Goal: Complete application form: Complete application form

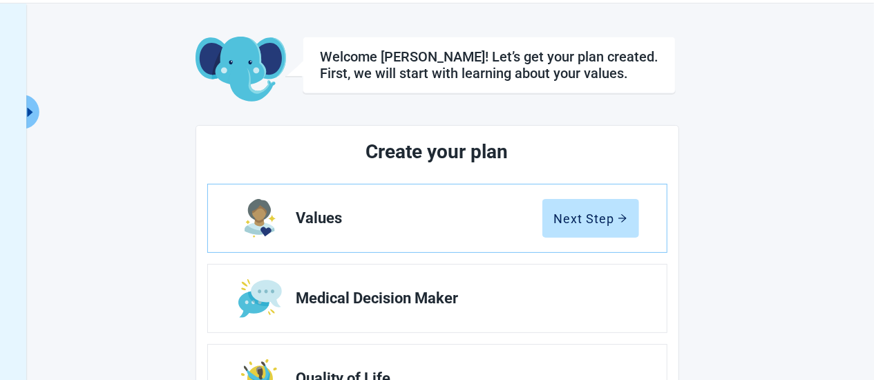
scroll to position [144, 0]
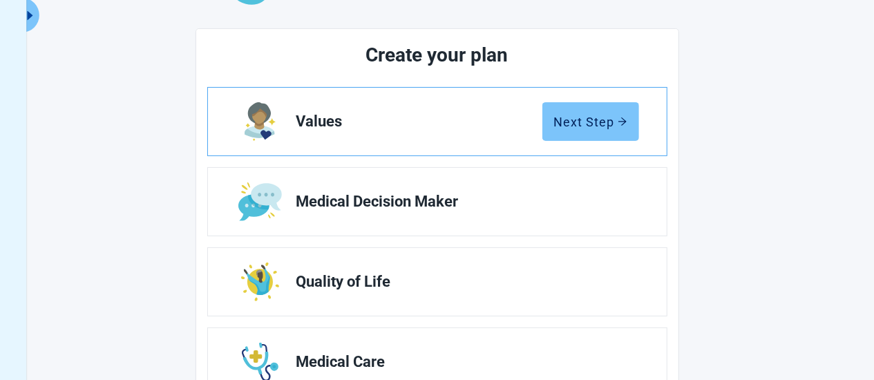
click at [598, 117] on div "Next Step" at bounding box center [590, 122] width 73 height 14
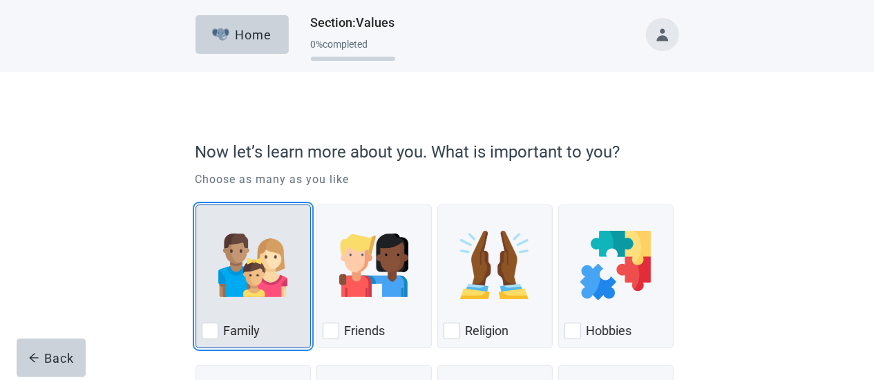
click at [214, 328] on div "Family, checkbox, not checked" at bounding box center [210, 331] width 17 height 17
click at [196, 205] on input "Family" at bounding box center [196, 205] width 1 height 1
checkbox input "true"
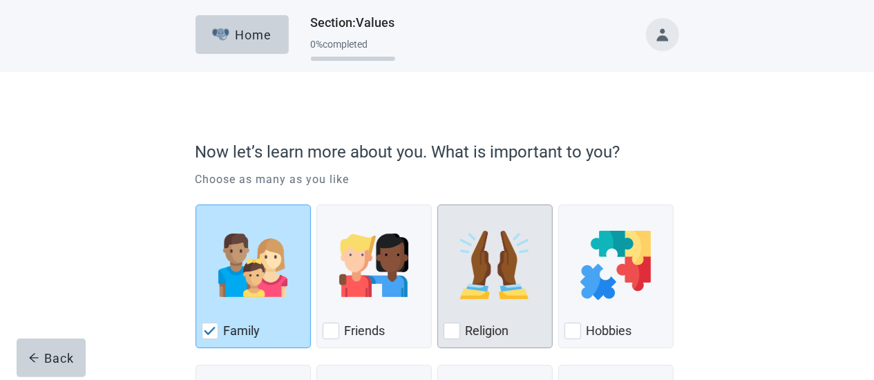
click at [462, 328] on div "Religion" at bounding box center [495, 331] width 103 height 22
click at [438, 205] on input "Religion" at bounding box center [438, 205] width 1 height 1
checkbox input "true"
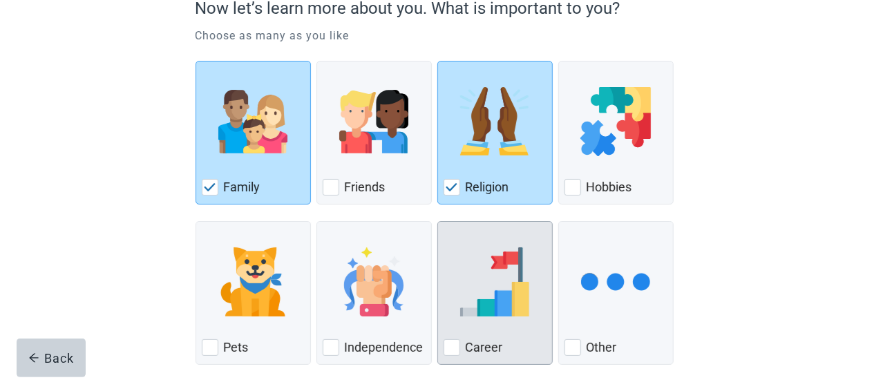
scroll to position [213, 0]
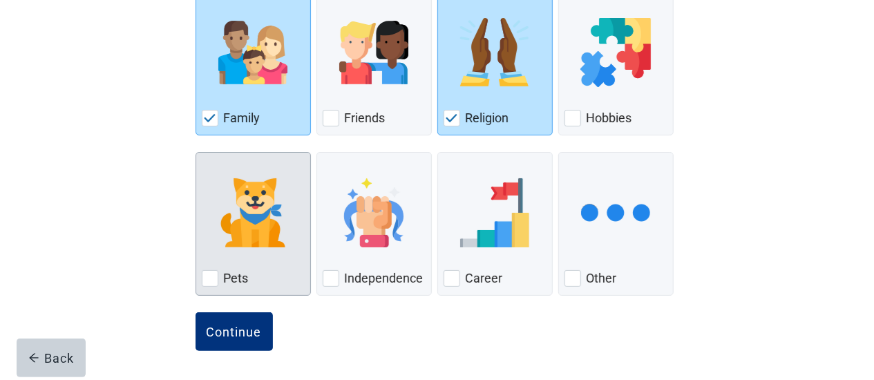
click at [207, 281] on div "Pets, checkbox, not checked" at bounding box center [210, 278] width 17 height 17
click at [196, 153] on input "Pets" at bounding box center [196, 152] width 1 height 1
checkbox input "true"
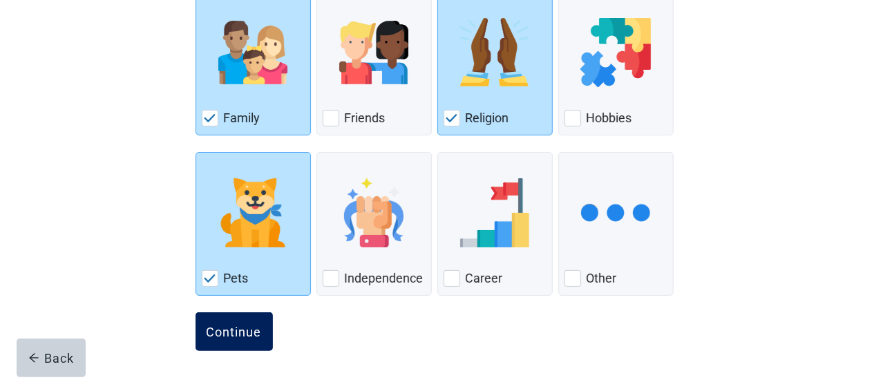
click at [236, 327] on div "Continue" at bounding box center [234, 332] width 55 height 14
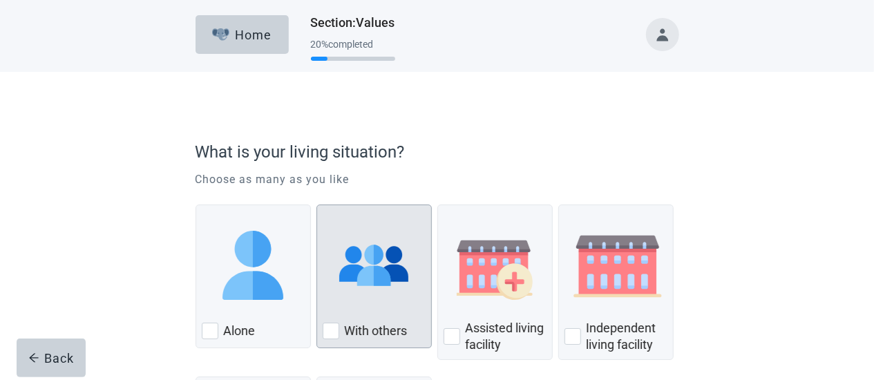
click at [330, 328] on div "With Others, checkbox, not checked" at bounding box center [331, 331] width 17 height 17
click at [317, 205] on input "With others" at bounding box center [317, 205] width 1 height 1
checkbox input "true"
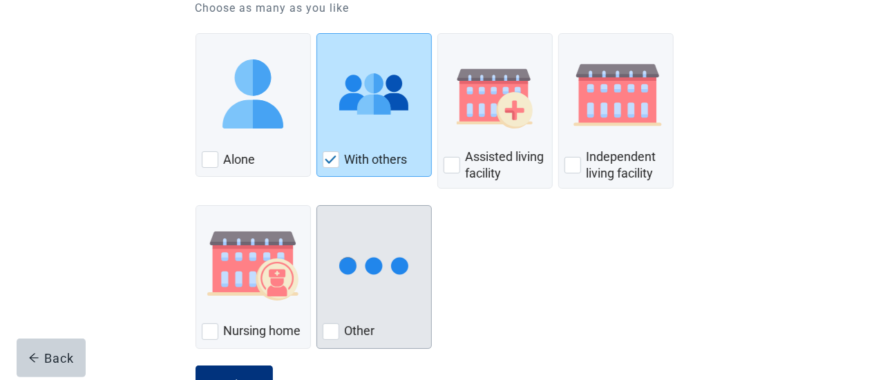
scroll to position [216, 0]
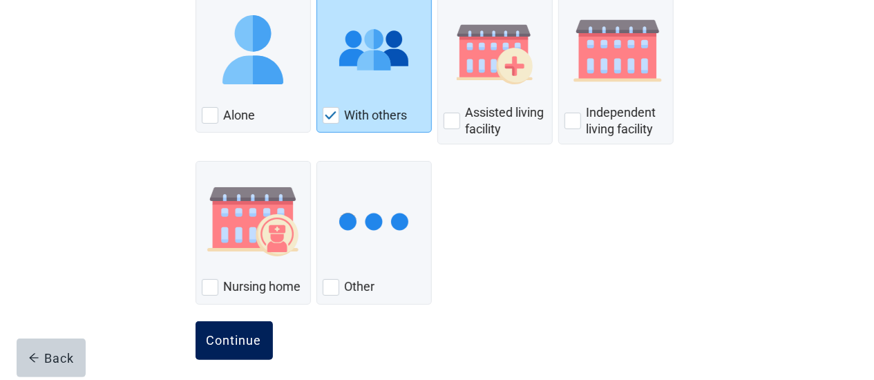
click at [256, 339] on div "Continue" at bounding box center [234, 341] width 55 height 14
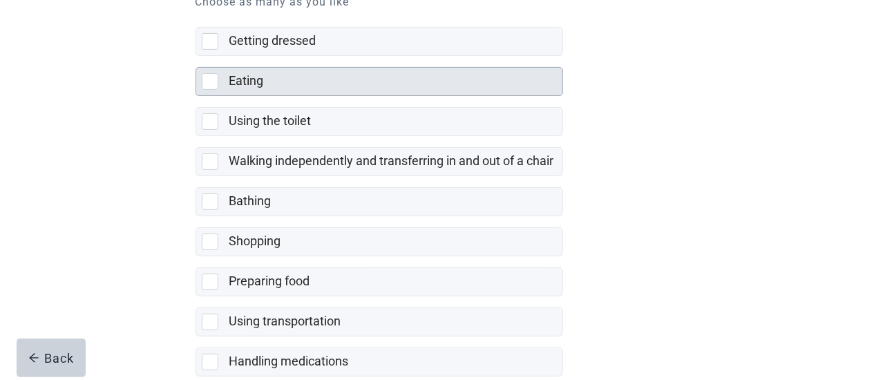
scroll to position [216, 0]
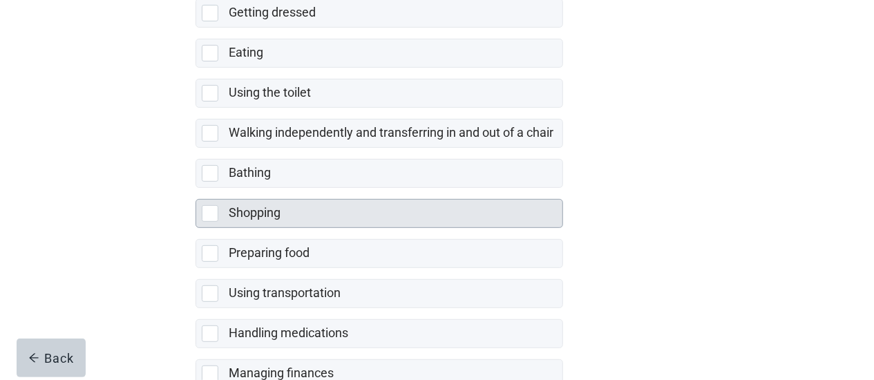
click at [211, 214] on div "Shopping, checkbox, not selected" at bounding box center [210, 213] width 17 height 17
click at [196, 189] on input "Shopping" at bounding box center [196, 188] width 1 height 1
checkbox input "true"
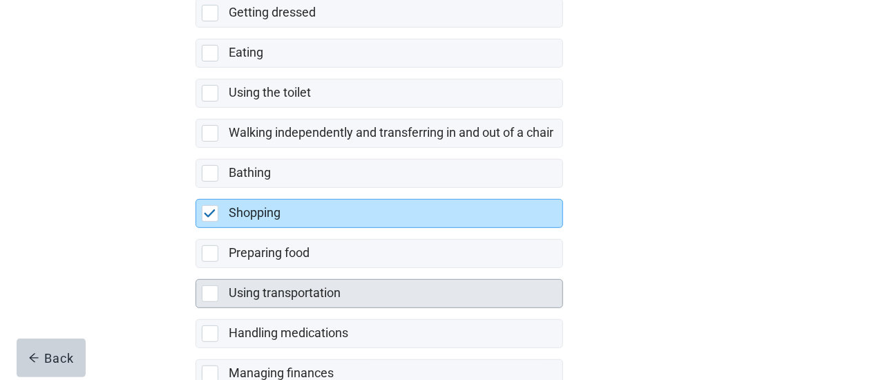
click at [207, 290] on div "Using transportation, checkbox, not selected" at bounding box center [210, 293] width 17 height 17
click at [196, 269] on input "Using transportation" at bounding box center [196, 268] width 1 height 1
checkbox input "true"
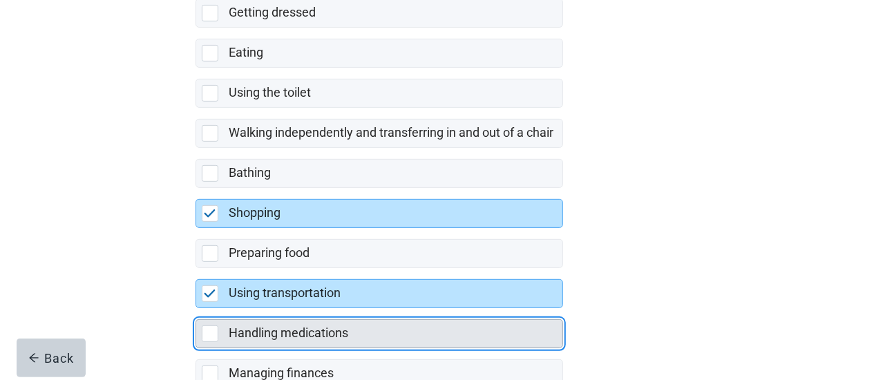
click at [212, 326] on div "Handling medications, checkbox, not selected" at bounding box center [210, 334] width 17 height 17
click at [196, 309] on input "Handling medications" at bounding box center [196, 308] width 1 height 1
checkbox input "true"
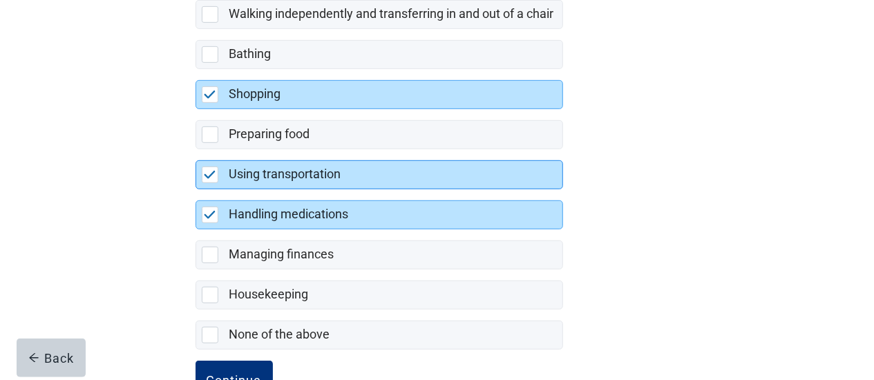
scroll to position [359, 0]
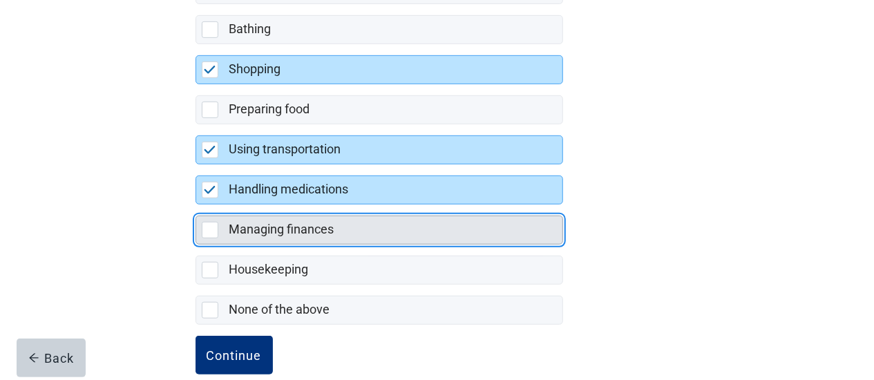
click at [217, 232] on div "Managing finances, checkbox, not selected" at bounding box center [210, 230] width 17 height 17
click at [196, 205] on input "Managing finances" at bounding box center [196, 205] width 1 height 1
checkbox input "true"
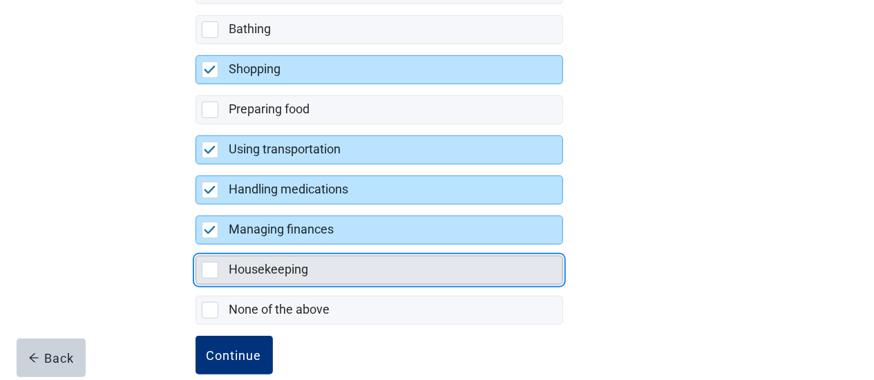
click at [216, 262] on div "Housekeeping, checkbox, not selected" at bounding box center [210, 270] width 17 height 17
click at [196, 245] on input "Housekeeping" at bounding box center [196, 245] width 1 height 1
checkbox input "true"
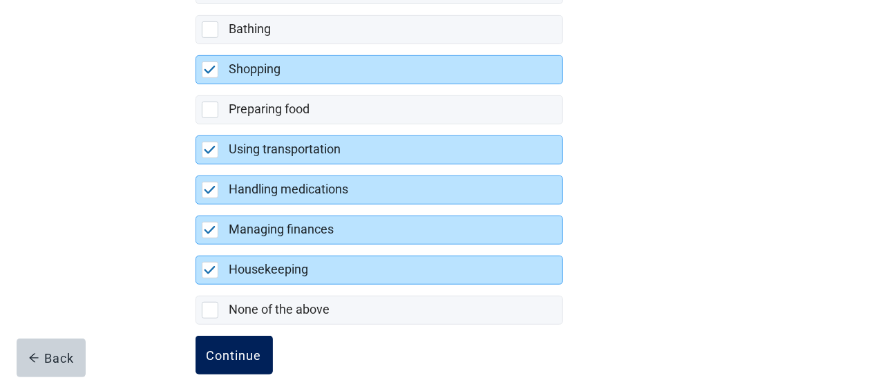
click at [241, 348] on div "Continue" at bounding box center [234, 355] width 55 height 14
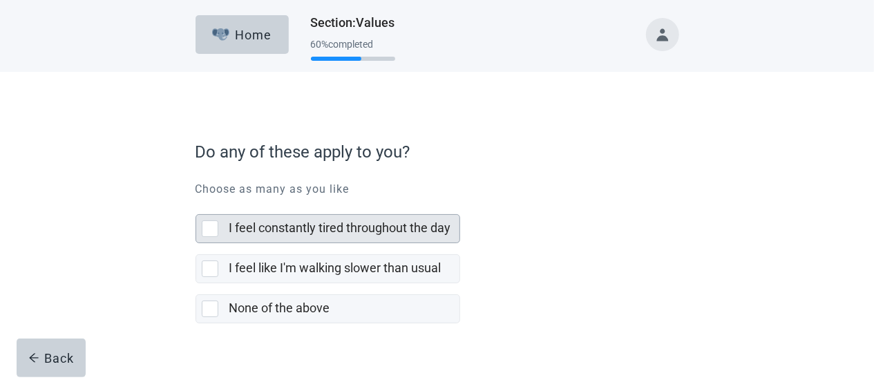
click at [216, 230] on div "I feel constantly tired throughout the day, checkbox, not selected" at bounding box center [210, 229] width 17 height 17
click at [196, 204] on input "I feel constantly tired throughout the day" at bounding box center [196, 203] width 1 height 1
checkbox input "true"
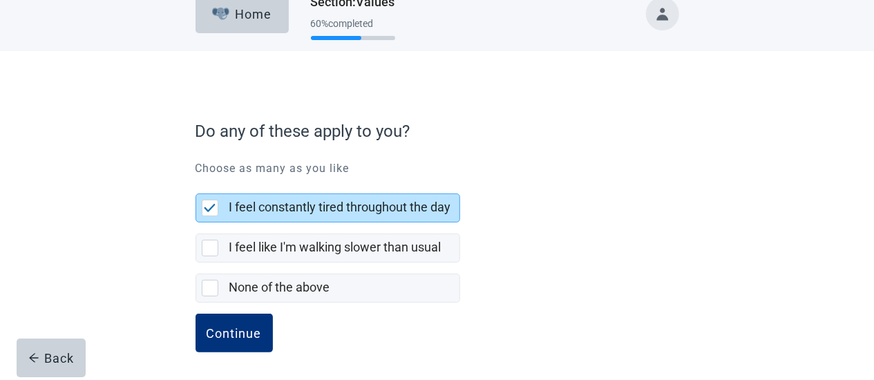
scroll to position [22, 0]
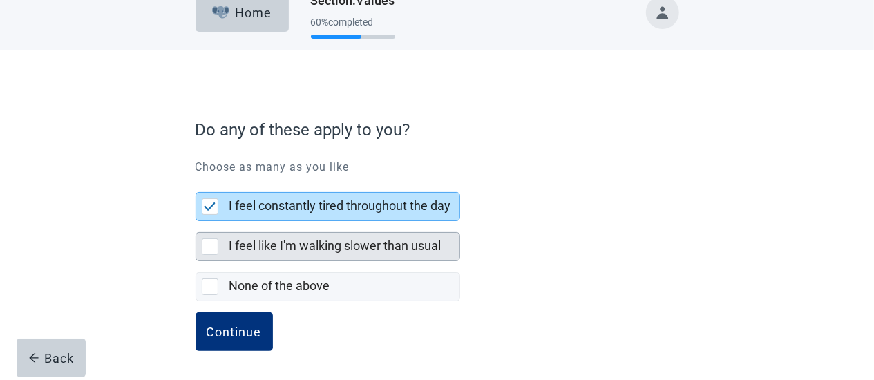
click at [214, 243] on div "I feel like I'm walking slower than usual, checkbox, not selected" at bounding box center [210, 246] width 17 height 17
click at [196, 222] on input "I feel like I'm walking slower than usual" at bounding box center [196, 221] width 1 height 1
checkbox input "true"
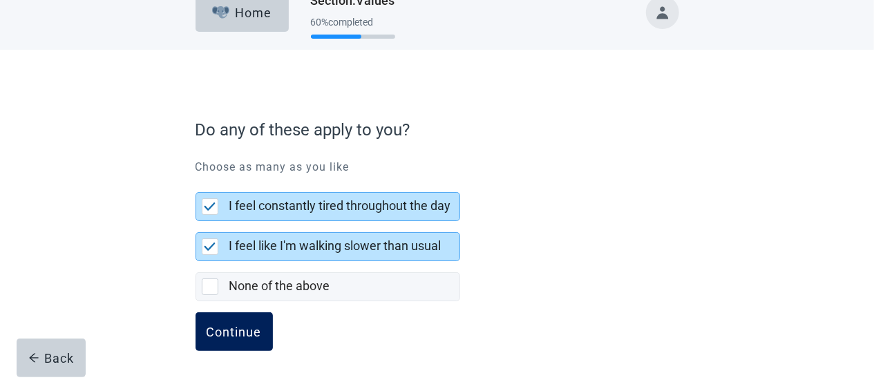
click at [236, 330] on div "Continue" at bounding box center [234, 332] width 55 height 14
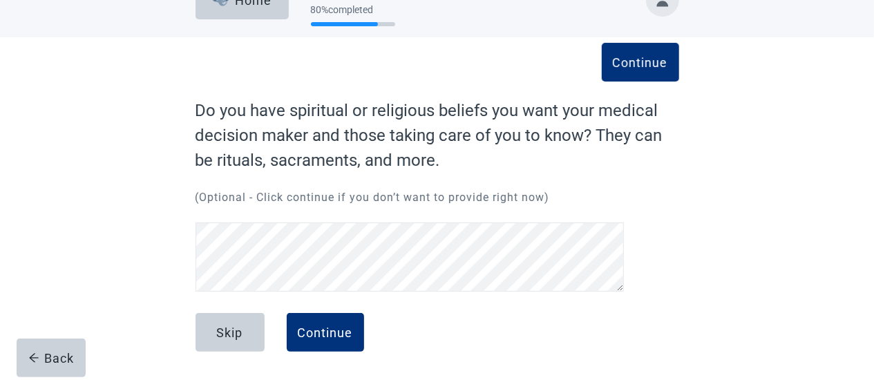
scroll to position [33, 0]
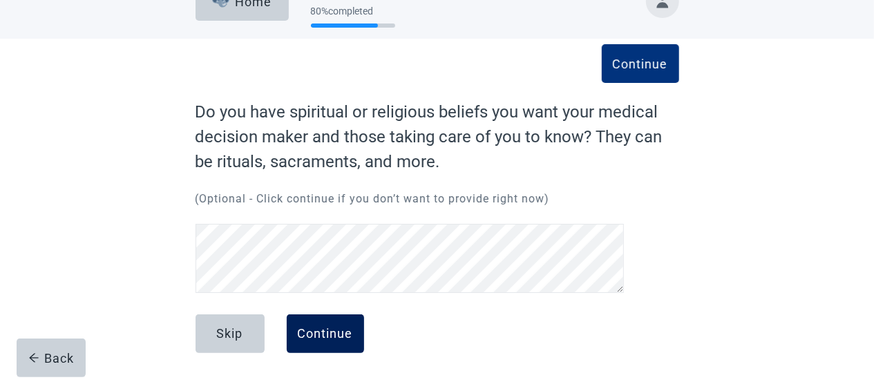
click at [327, 327] on div "Continue" at bounding box center [325, 334] width 55 height 14
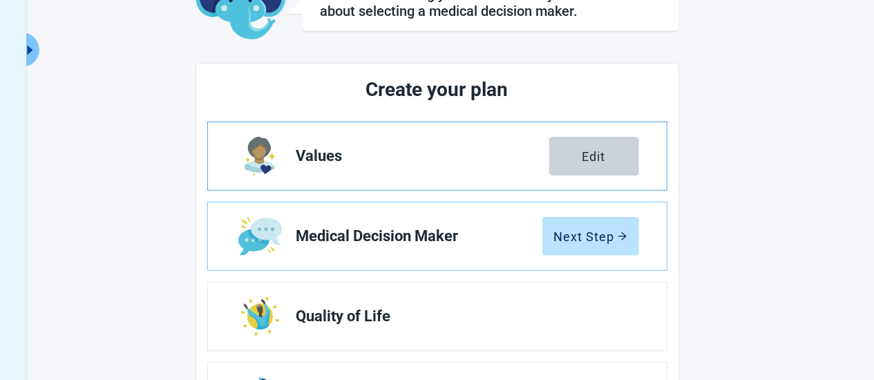
scroll to position [177, 0]
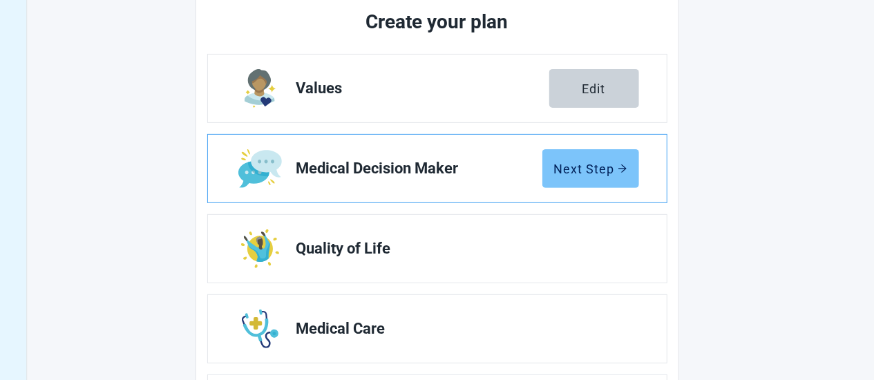
click at [603, 171] on div "Next Step" at bounding box center [590, 169] width 73 height 14
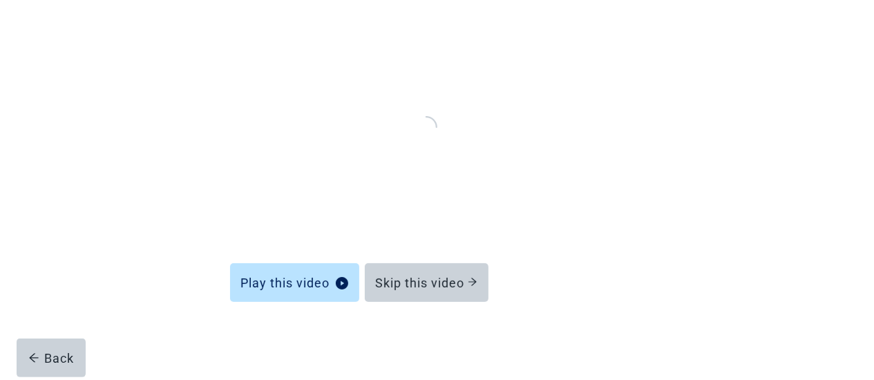
scroll to position [153, 0]
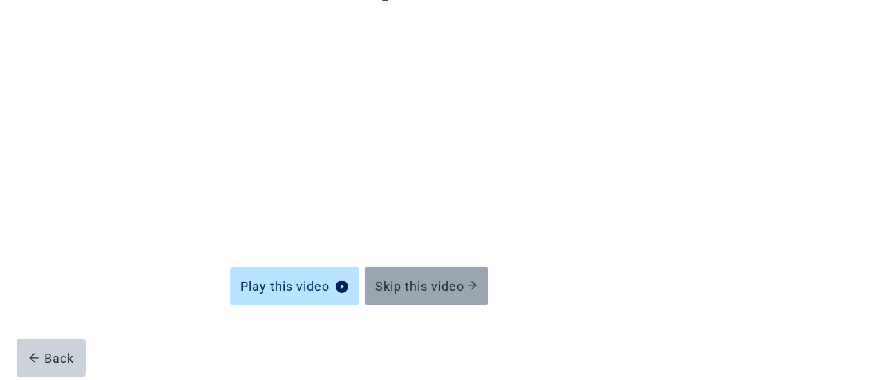
click at [420, 286] on div "Skip this video" at bounding box center [427, 286] width 102 height 14
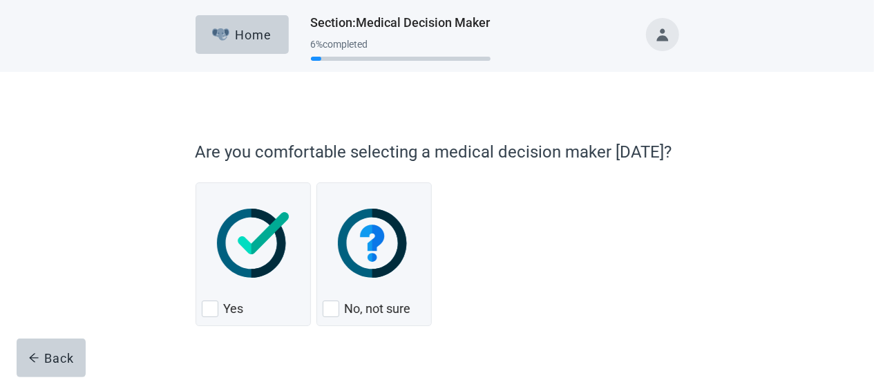
scroll to position [31, 0]
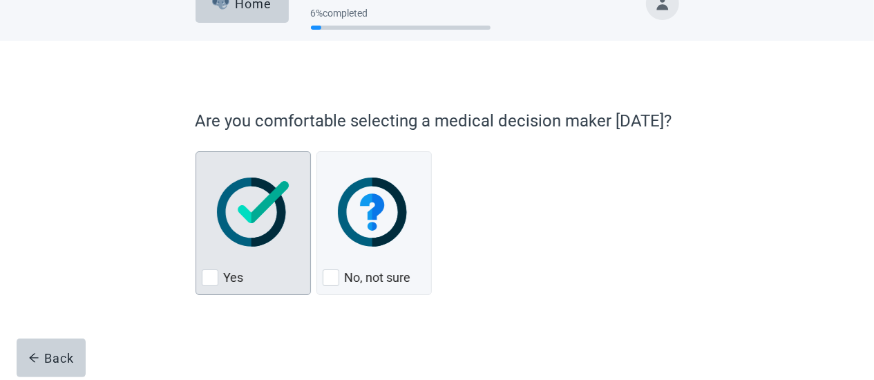
click at [208, 272] on div "Yes, checkbox, not checked" at bounding box center [210, 278] width 17 height 17
click at [196, 152] on input "Yes" at bounding box center [196, 151] width 1 height 1
checkbox input "true"
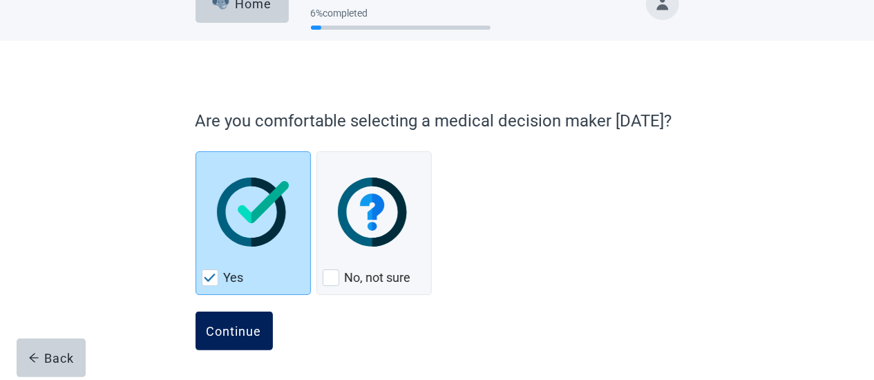
click at [207, 325] on div "Continue" at bounding box center [234, 331] width 55 height 14
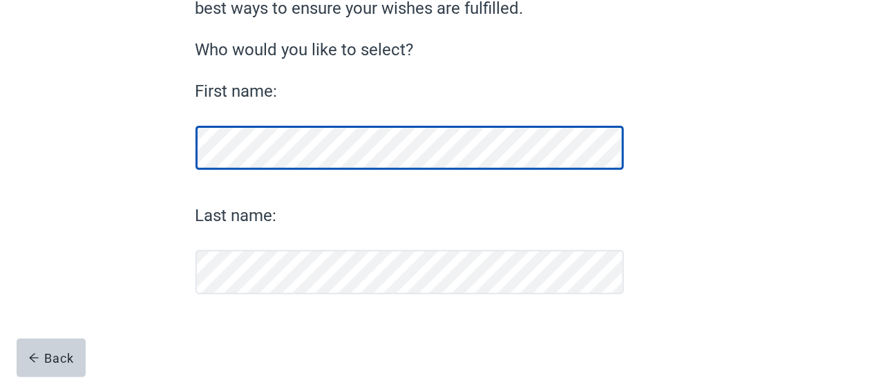
scroll to position [162, 0]
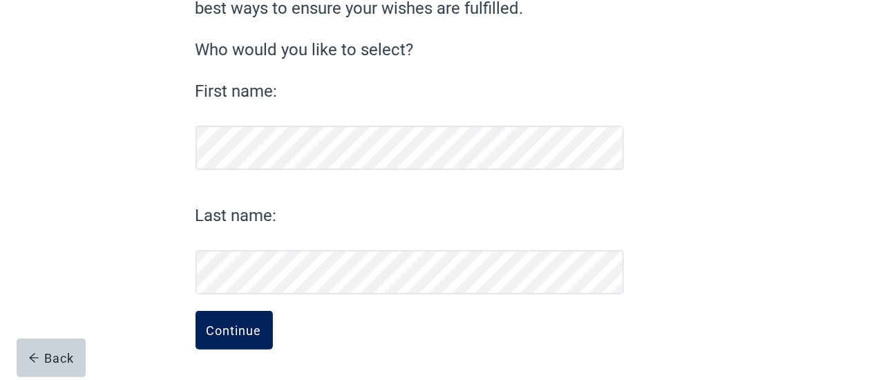
click at [238, 327] on div "Continue" at bounding box center [234, 330] width 55 height 14
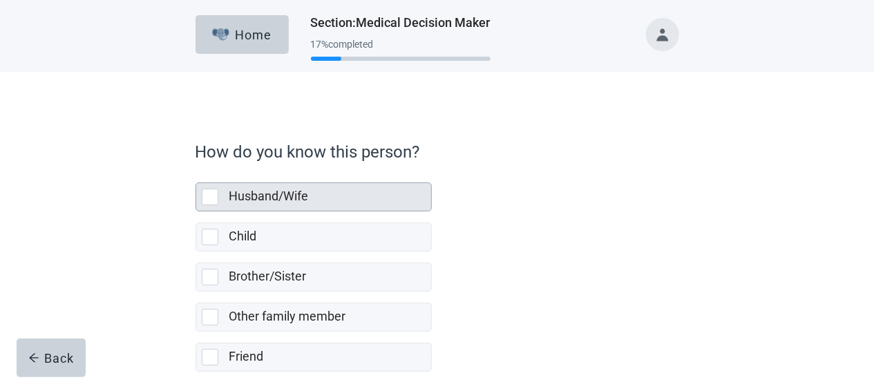
click at [207, 197] on div "Husband/Wife, checkbox, not selected" at bounding box center [210, 197] width 17 height 17
click at [196, 172] on input "Husband/Wife" at bounding box center [196, 171] width 1 height 1
checkbox input "true"
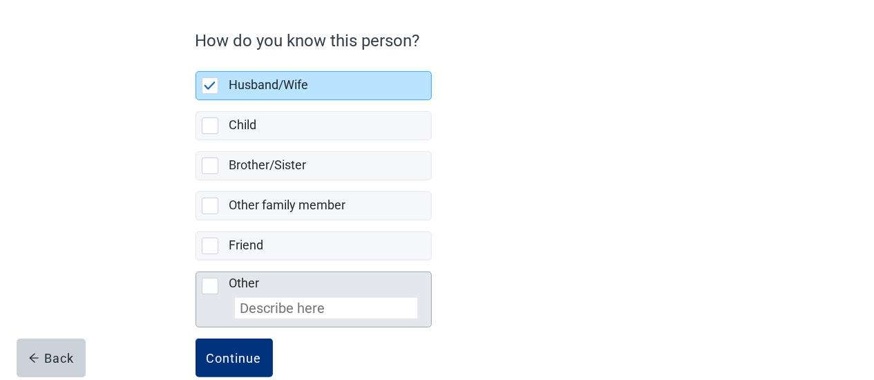
scroll to position [136, 0]
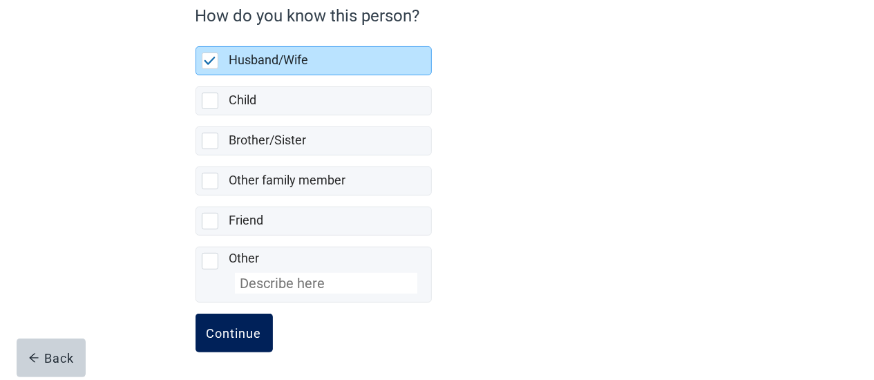
click at [244, 326] on div "Continue" at bounding box center [234, 333] width 55 height 14
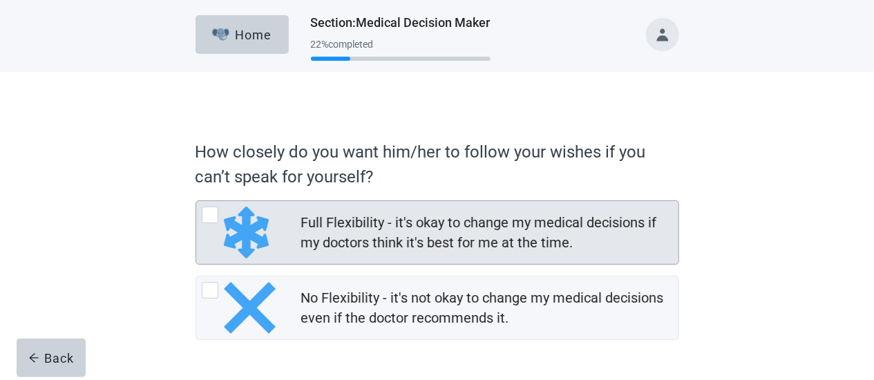
click at [208, 212] on div "Full Flexibility - it's okay to change my medical decisions if my doctors think…" at bounding box center [210, 215] width 17 height 17
click at [196, 201] on input "Full Flexibility - it's okay to change my medical decisions if my doctors think…" at bounding box center [196, 200] width 1 height 1
radio input "true"
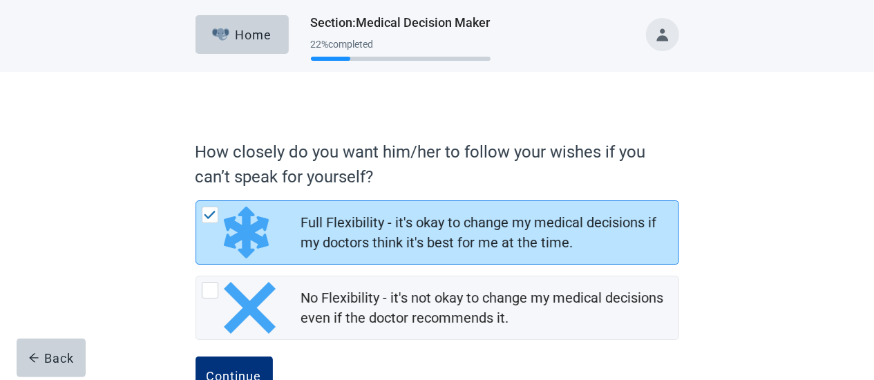
scroll to position [44, 0]
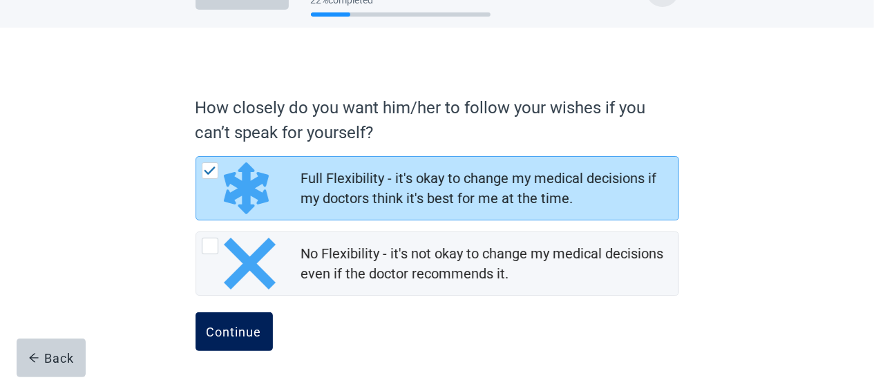
click at [245, 325] on div "Continue" at bounding box center [234, 332] width 55 height 14
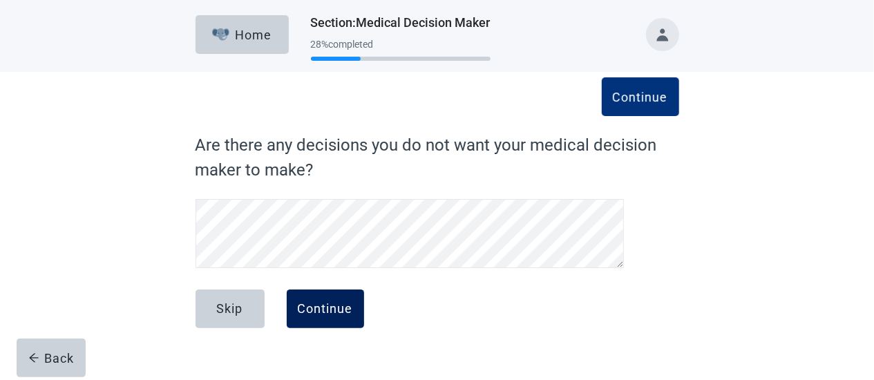
click at [326, 310] on div "Continue" at bounding box center [325, 309] width 55 height 14
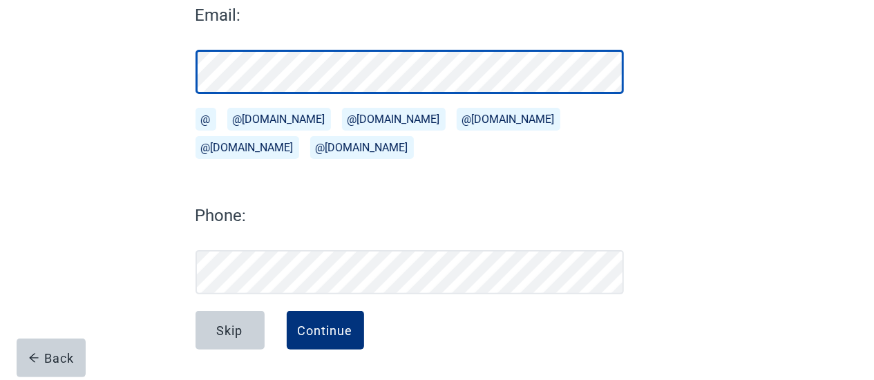
scroll to position [205, 0]
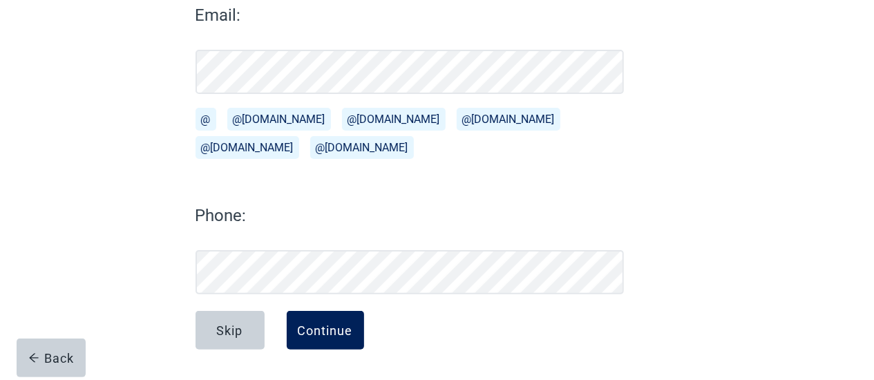
click at [312, 329] on div "Continue" at bounding box center [325, 330] width 55 height 14
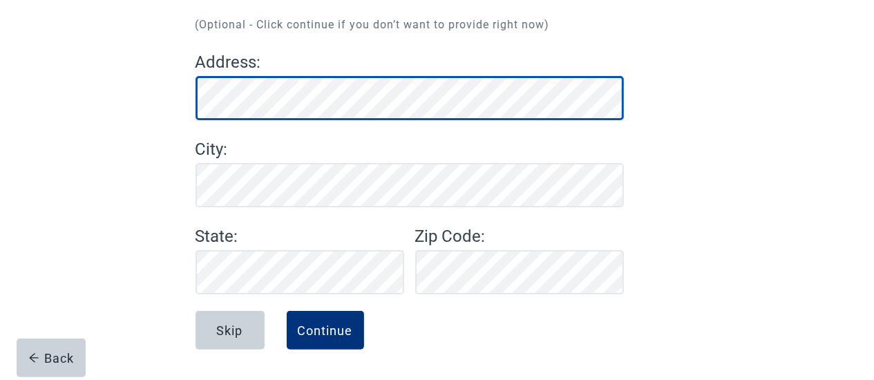
scroll to position [158, 0]
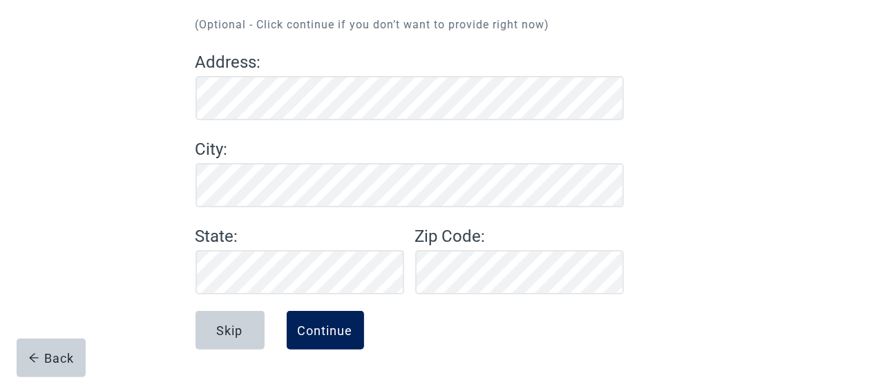
click at [299, 319] on button "Continue" at bounding box center [325, 330] width 77 height 39
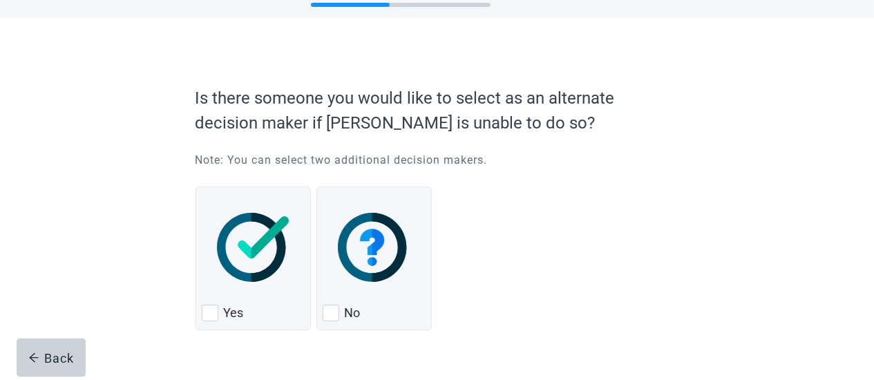
scroll to position [89, 0]
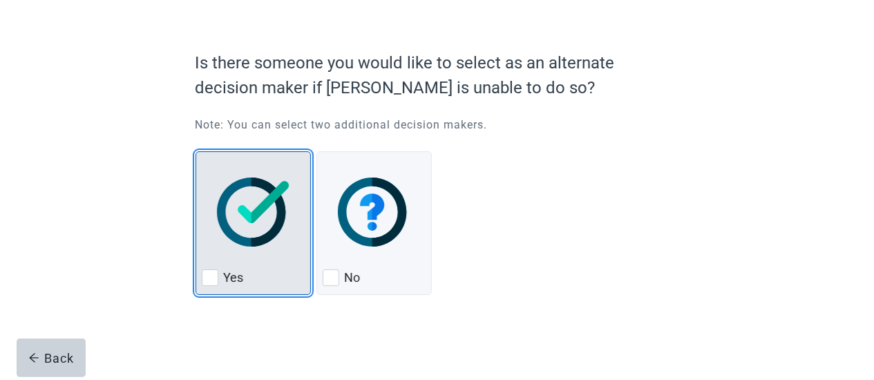
click at [213, 277] on div "Yes, checkbox, not checked" at bounding box center [210, 278] width 17 height 17
click at [196, 152] on input "Yes" at bounding box center [196, 151] width 1 height 1
checkbox input "true"
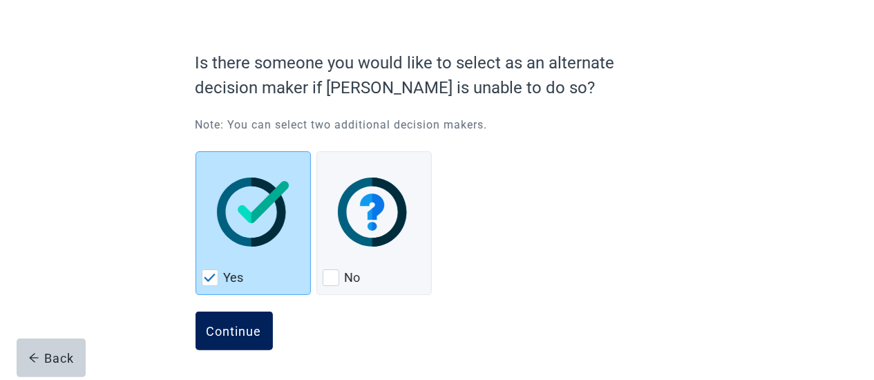
click at [243, 330] on div "Continue" at bounding box center [234, 331] width 55 height 14
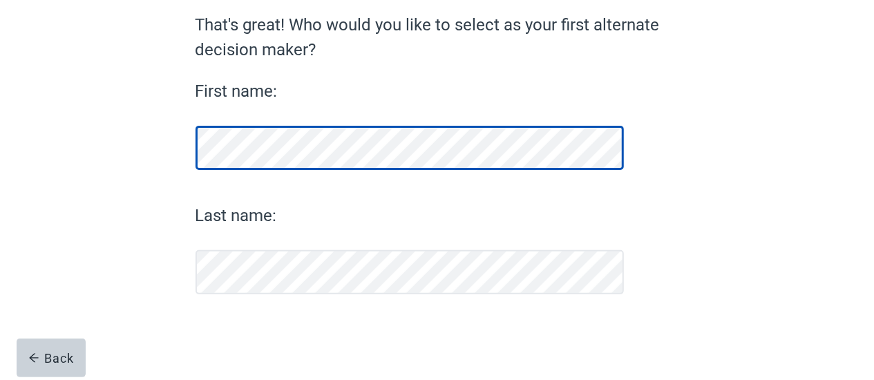
scroll to position [120, 0]
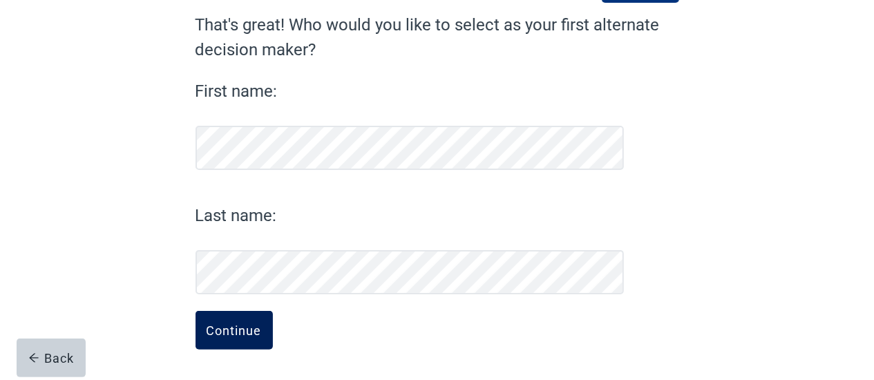
click at [228, 330] on div "Continue" at bounding box center [234, 330] width 55 height 14
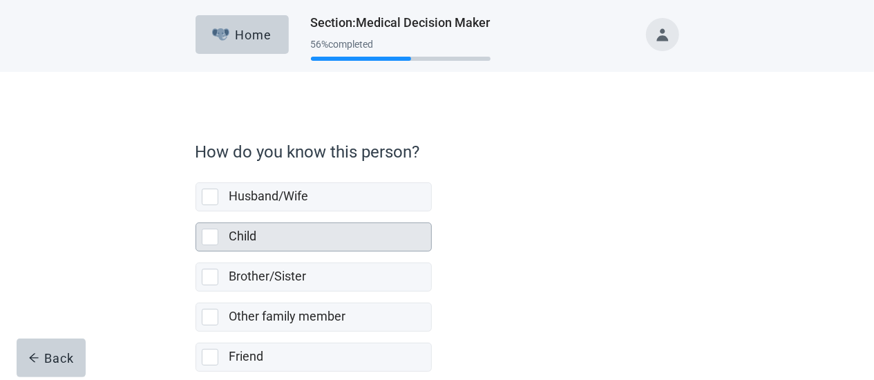
click at [216, 234] on div "Child, checkbox, not selected" at bounding box center [210, 237] width 17 height 17
click at [196, 212] on input "Child" at bounding box center [196, 212] width 1 height 1
checkbox input "true"
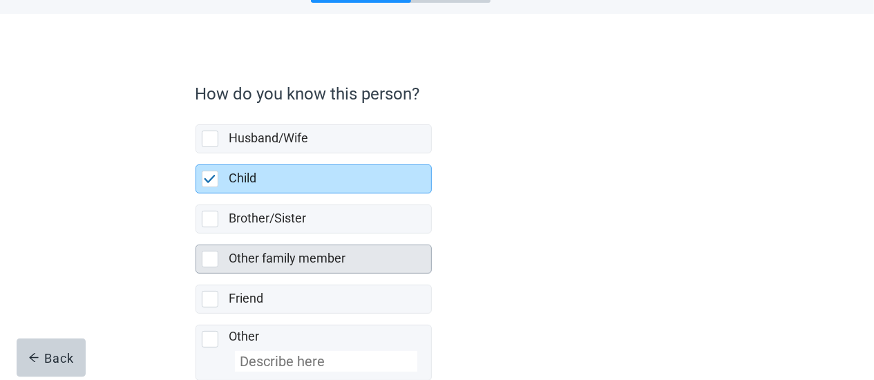
scroll to position [136, 0]
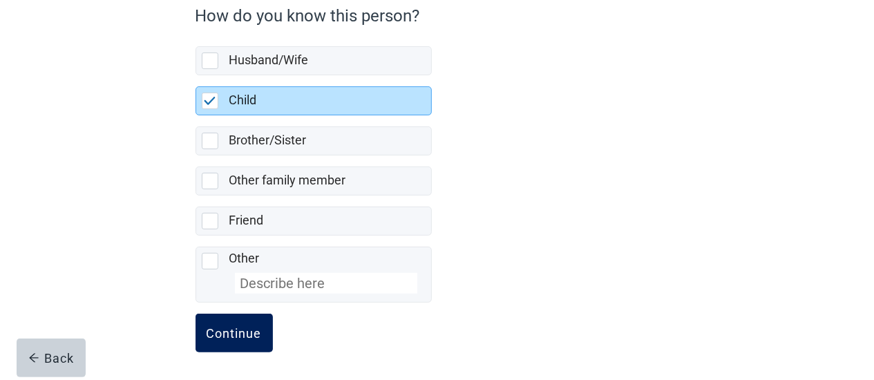
click at [258, 331] on div "Continue" at bounding box center [234, 333] width 55 height 14
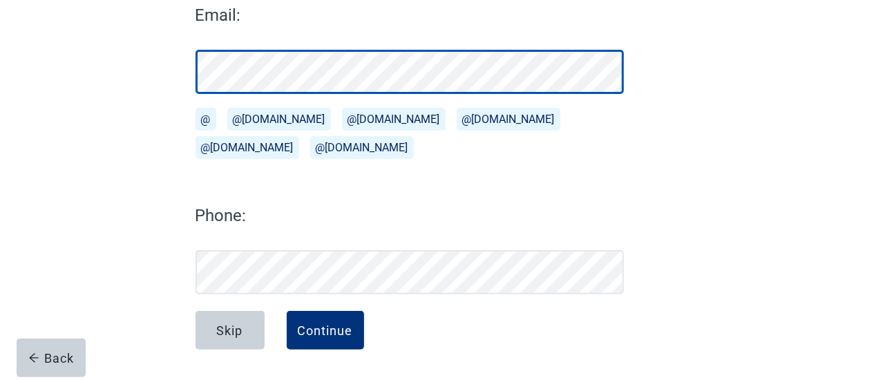
scroll to position [205, 0]
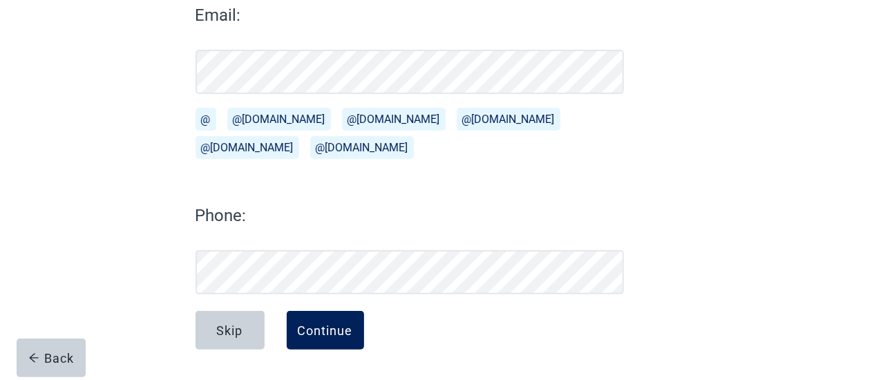
click at [301, 326] on div "Continue" at bounding box center [325, 330] width 55 height 14
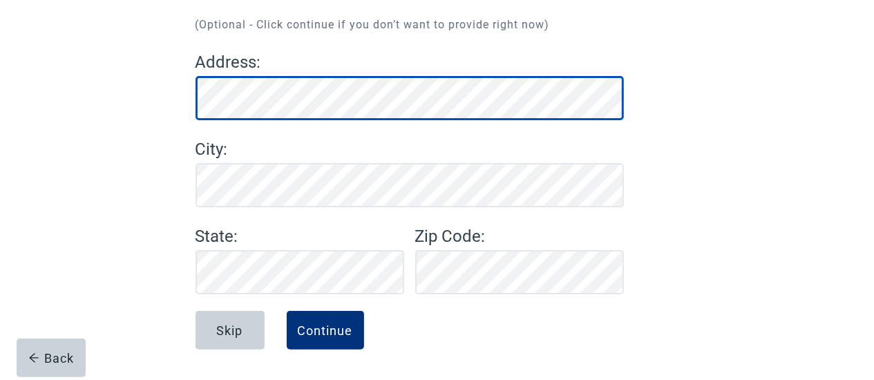
scroll to position [158, 0]
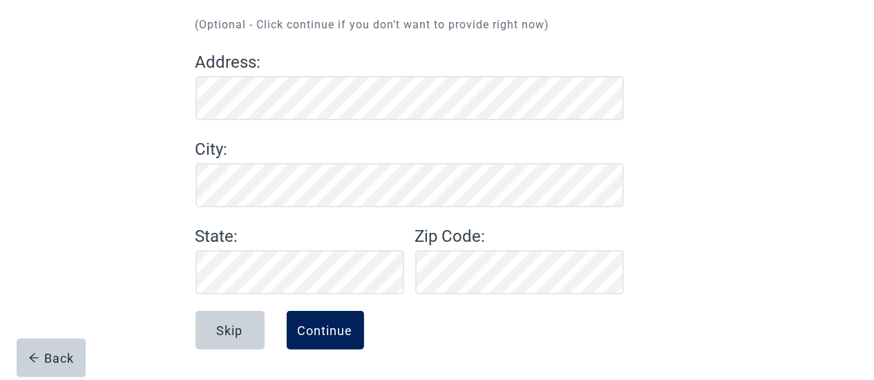
click at [332, 323] on div "Continue" at bounding box center [325, 330] width 55 height 14
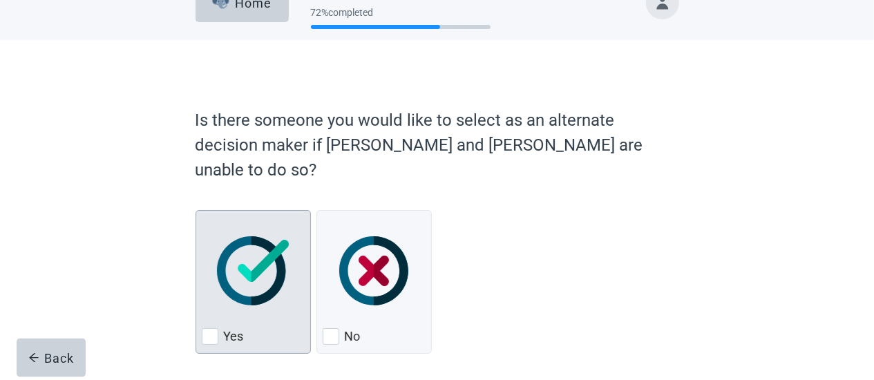
scroll to position [66, 0]
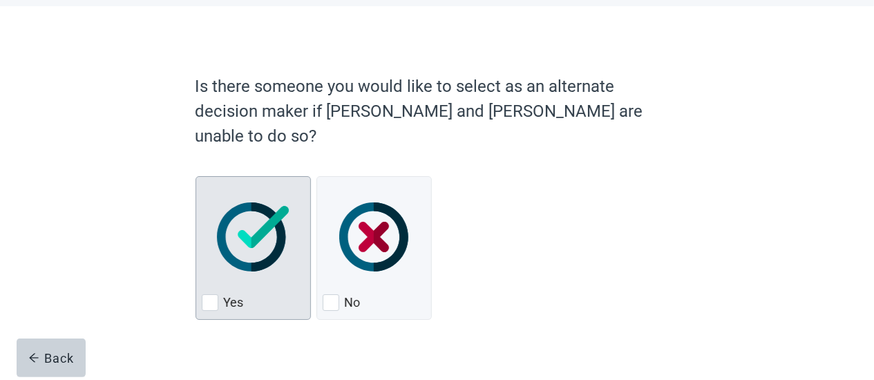
click at [219, 292] on div "Yes" at bounding box center [253, 303] width 103 height 22
click at [196, 177] on input "Yes" at bounding box center [196, 176] width 1 height 1
checkbox input "true"
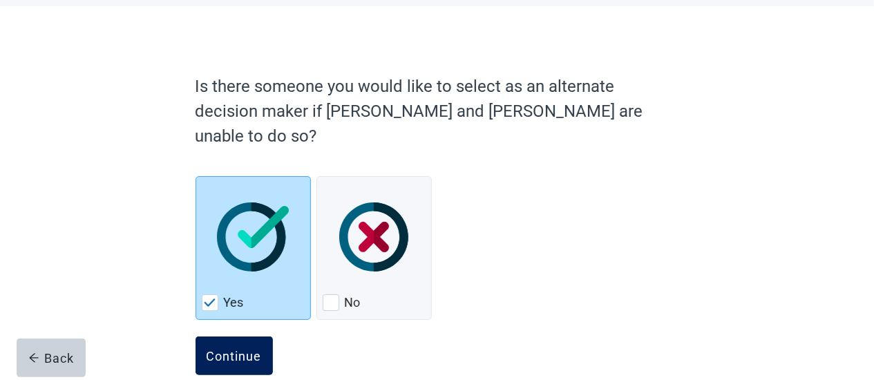
click at [247, 349] on div "Continue" at bounding box center [234, 356] width 55 height 14
click at [242, 349] on div "Continue" at bounding box center [234, 356] width 55 height 14
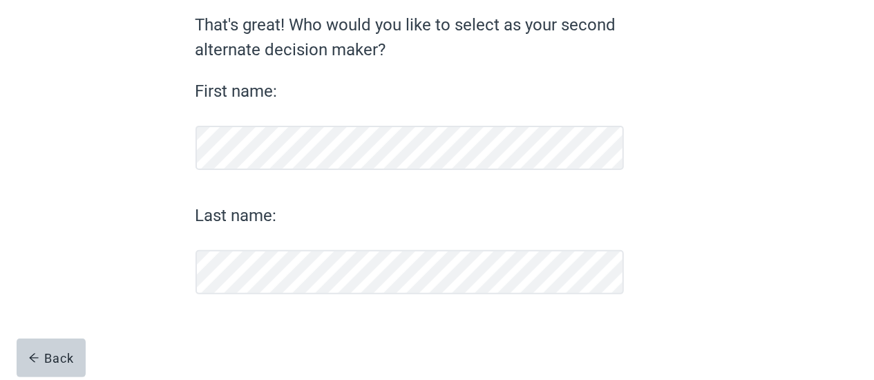
scroll to position [120, 0]
click at [218, 328] on div "Continue" at bounding box center [234, 330] width 55 height 14
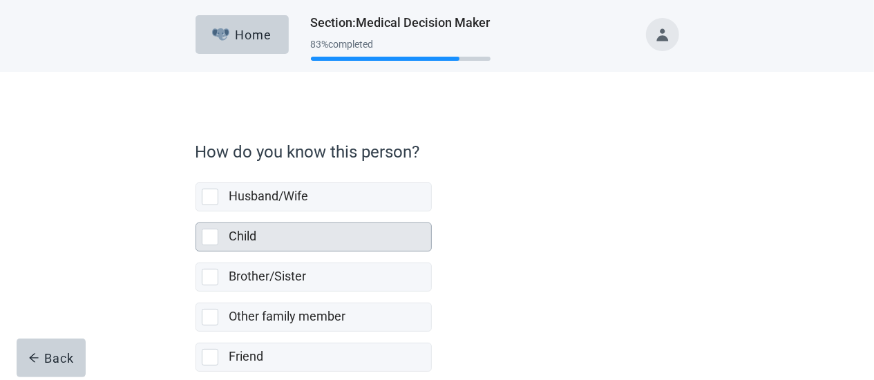
click at [216, 238] on div "Child, checkbox, not selected" at bounding box center [210, 237] width 17 height 17
click at [196, 212] on input "Child" at bounding box center [196, 212] width 1 height 1
checkbox input "true"
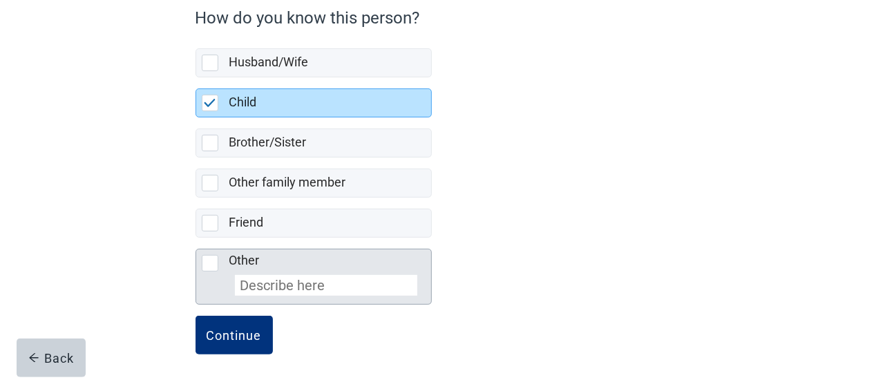
scroll to position [136, 0]
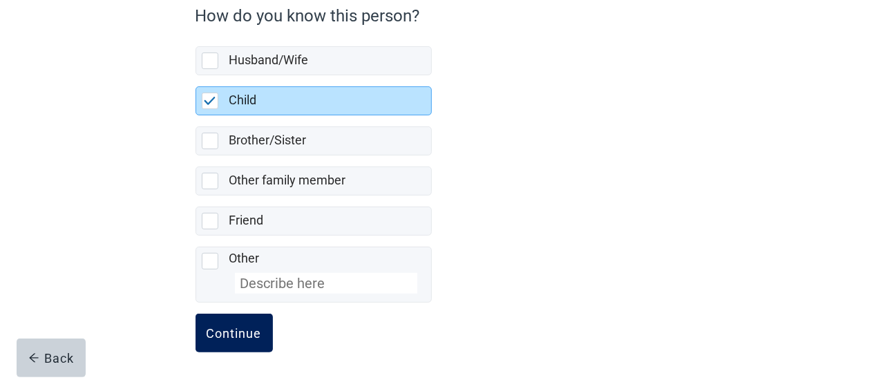
click at [232, 332] on div "Continue" at bounding box center [234, 333] width 55 height 14
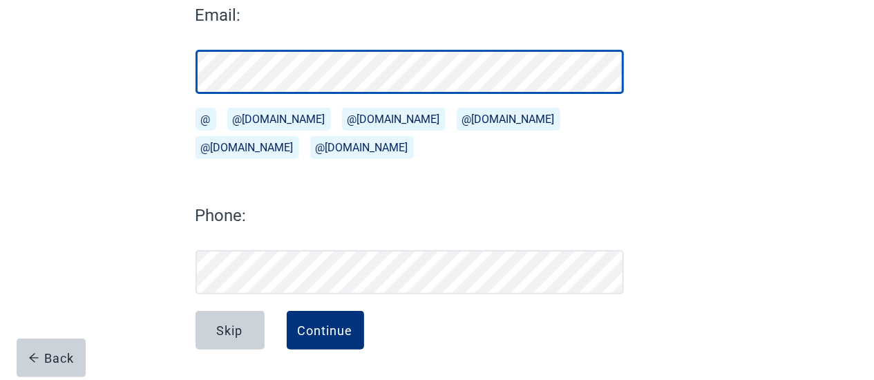
scroll to position [205, 0]
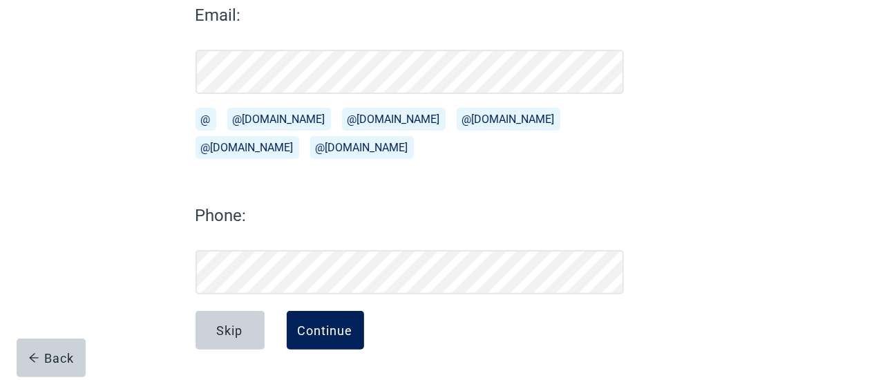
click at [321, 329] on div "Continue" at bounding box center [325, 330] width 55 height 14
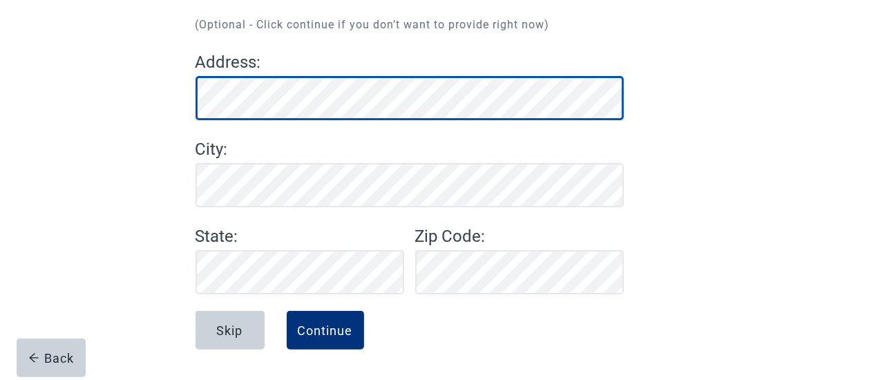
scroll to position [158, 0]
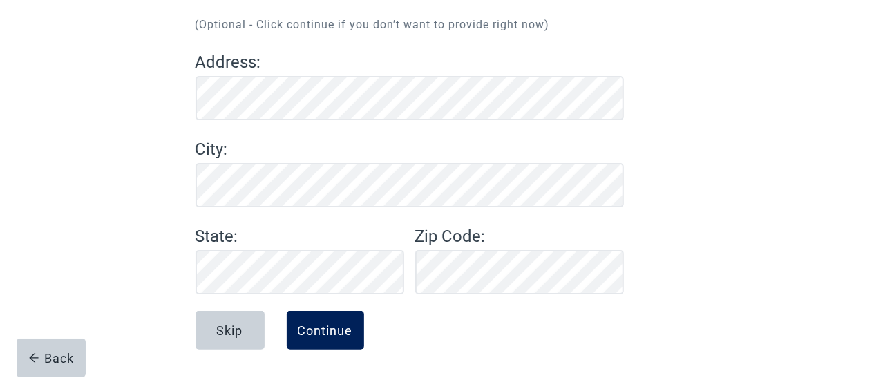
click at [337, 330] on div "Continue" at bounding box center [325, 330] width 55 height 14
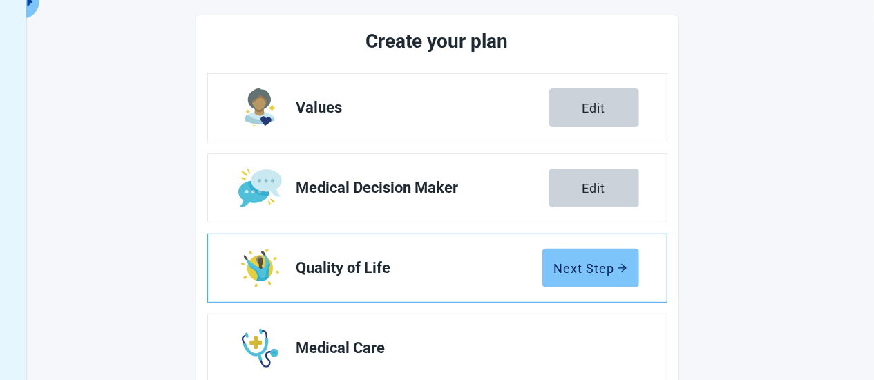
click at [611, 264] on div "Next Step" at bounding box center [590, 268] width 73 height 14
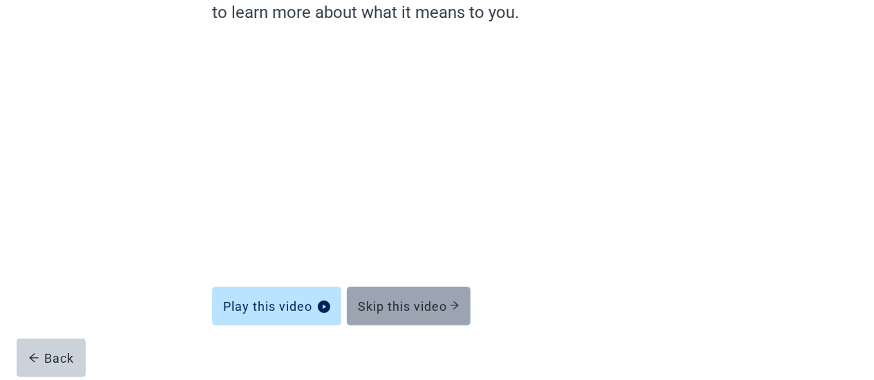
click at [411, 308] on div "Skip this video" at bounding box center [409, 306] width 102 height 14
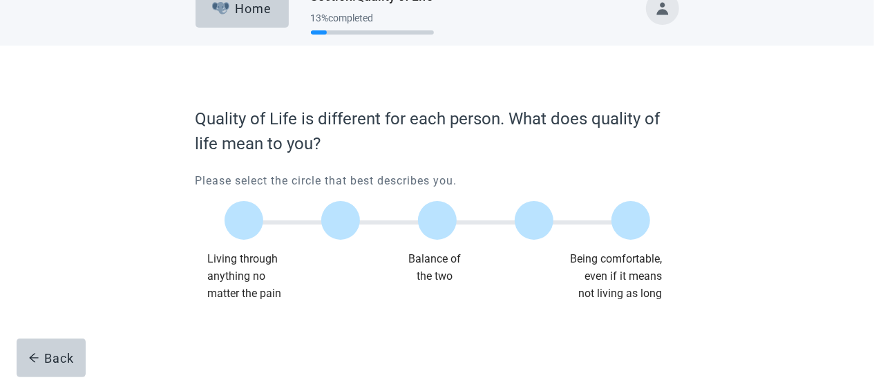
scroll to position [26, 0]
click at [532, 230] on label "Main content" at bounding box center [534, 220] width 39 height 39
click at [534, 221] on input "Quality of life scale: 75 out of 100. 75% between extremes" at bounding box center [534, 221] width 0 height 0
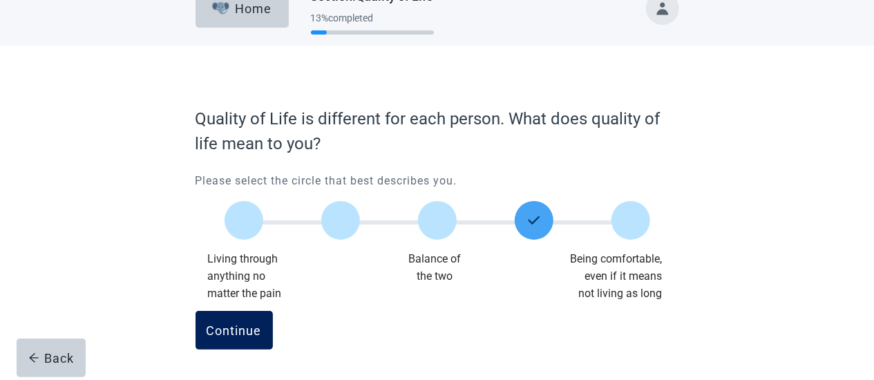
click at [244, 337] on div "Continue" at bounding box center [234, 330] width 55 height 14
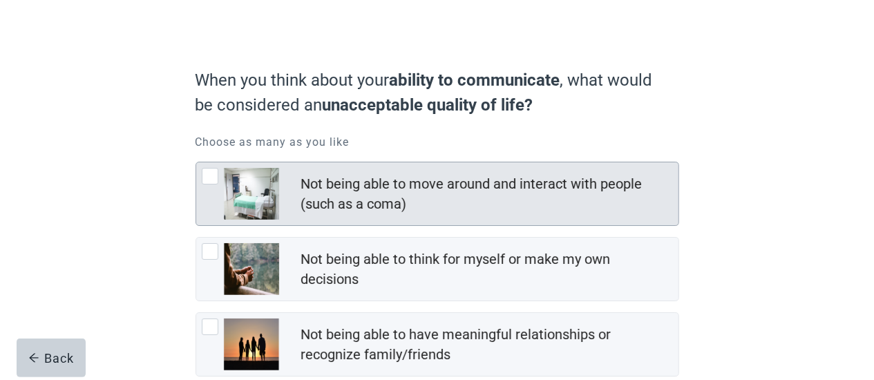
scroll to position [144, 0]
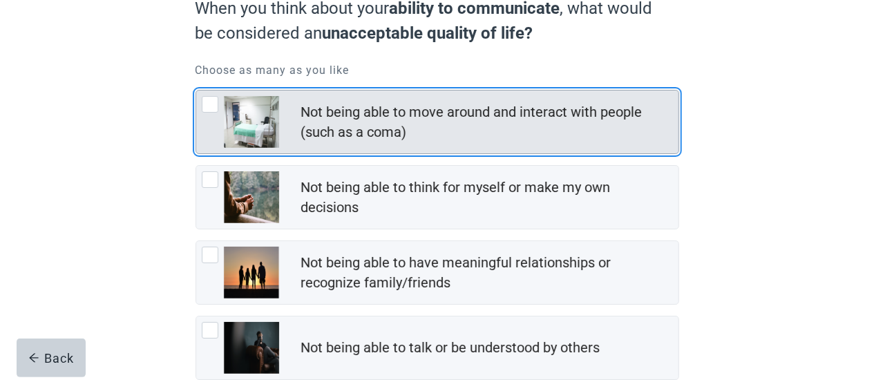
click at [215, 100] on div "Not being able to move around and interact with people (such as a coma), checkb…" at bounding box center [210, 104] width 17 height 17
click at [196, 91] on input "Not being able to move around and interact with people (such as a coma)" at bounding box center [196, 90] width 1 height 1
checkbox input "true"
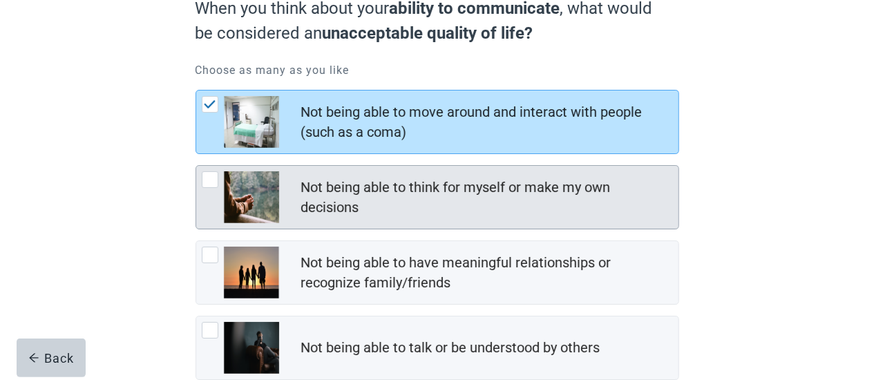
click at [210, 183] on div "Not being able to think for myself or make my own decisions, checkbox, not chec…" at bounding box center [210, 179] width 17 height 17
click at [196, 166] on input "Not being able to think for myself or make my own decisions" at bounding box center [196, 165] width 1 height 1
checkbox input "true"
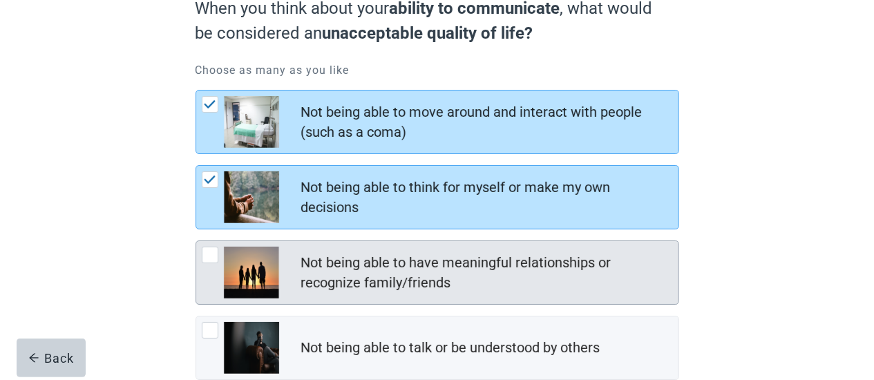
click at [211, 253] on div "Not being able to have meaningful relationships or recognize family/friends, ch…" at bounding box center [210, 255] width 17 height 17
click at [196, 241] on input "Not being able to have meaningful relationships or recognize family/friends" at bounding box center [196, 241] width 1 height 1
checkbox input "true"
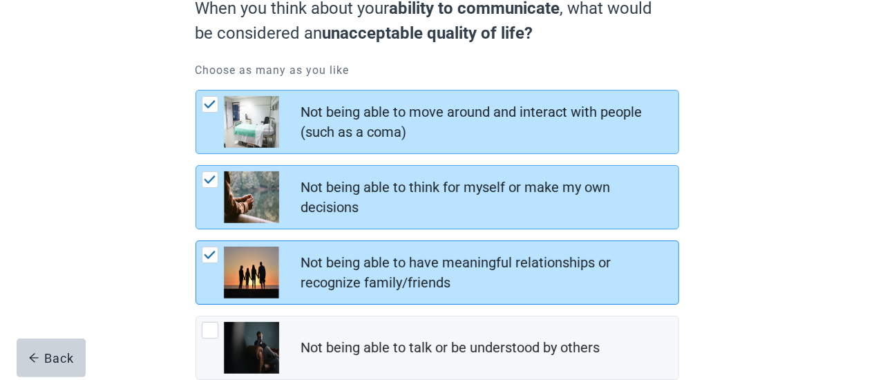
scroll to position [216, 0]
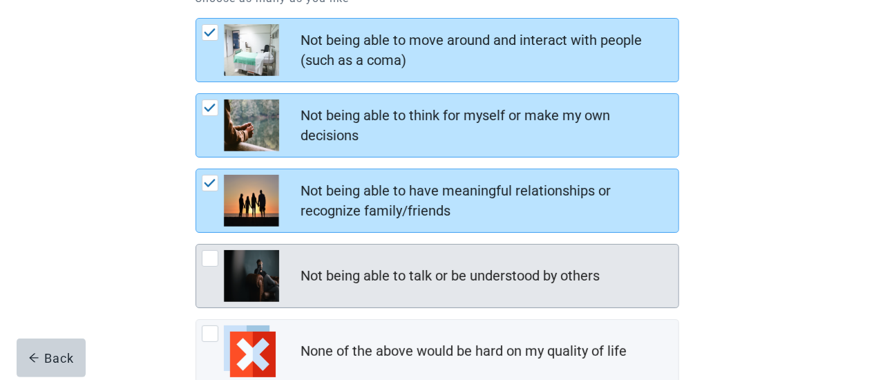
click at [216, 260] on div "Not being able to talk or be understood by others, checkbox, not checked" at bounding box center [210, 258] width 17 height 17
click at [196, 245] on input "Not being able to talk or be understood by others" at bounding box center [196, 244] width 1 height 1
checkbox input "true"
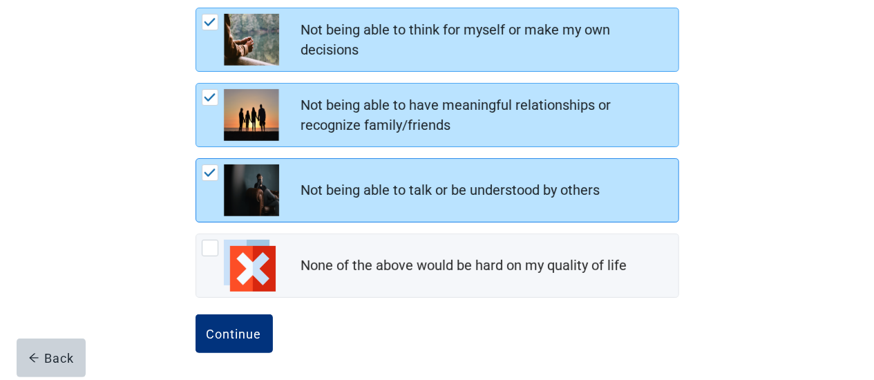
scroll to position [303, 0]
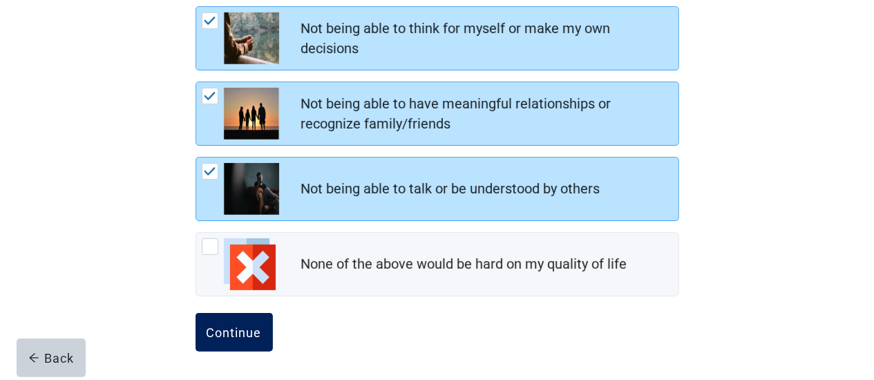
click at [234, 321] on button "Continue" at bounding box center [234, 332] width 77 height 39
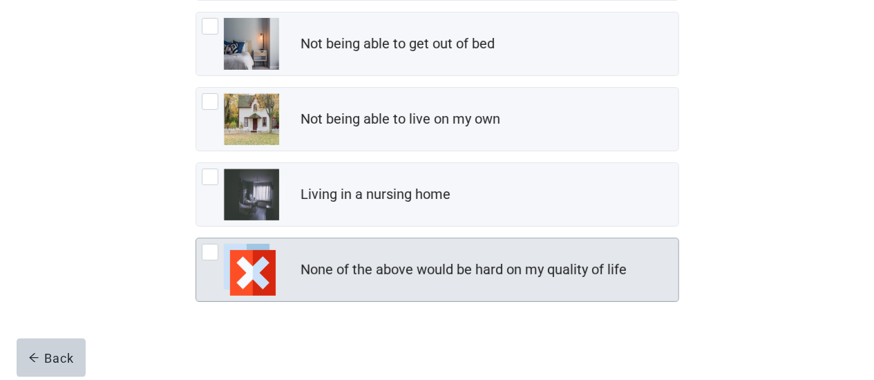
scroll to position [303, 0]
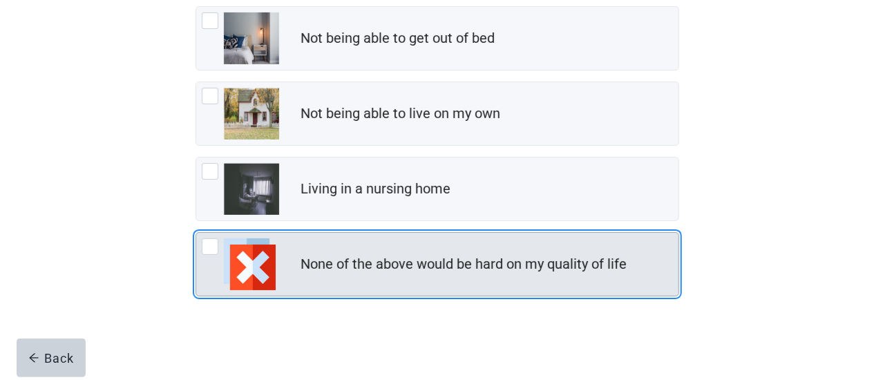
click at [205, 247] on div "None of the above would be hard on my quality of life, checkbox, not checked" at bounding box center [210, 246] width 17 height 17
click at [196, 233] on input "None of the above would be hard on my quality of life" at bounding box center [196, 232] width 1 height 1
checkbox input "true"
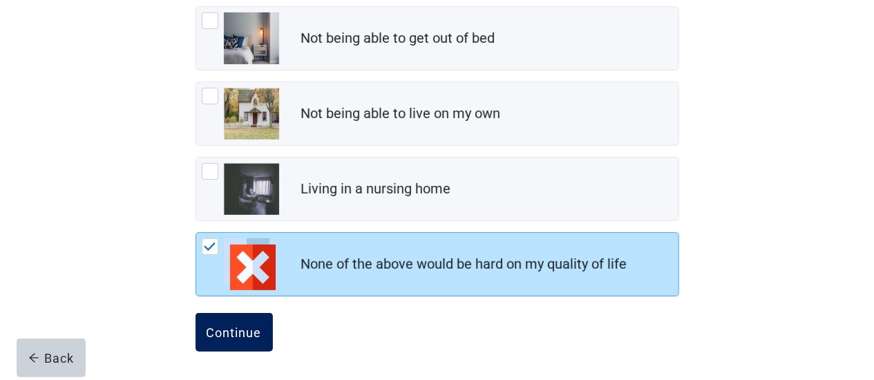
click at [242, 326] on div "Continue" at bounding box center [234, 333] width 55 height 14
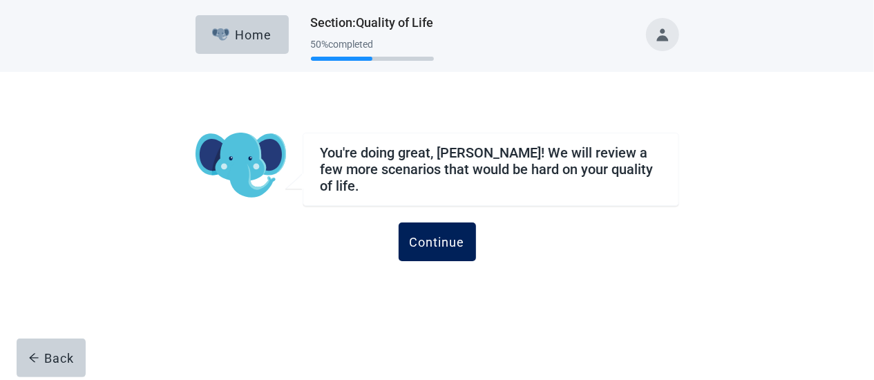
click at [458, 243] on div "Continue" at bounding box center [437, 242] width 55 height 14
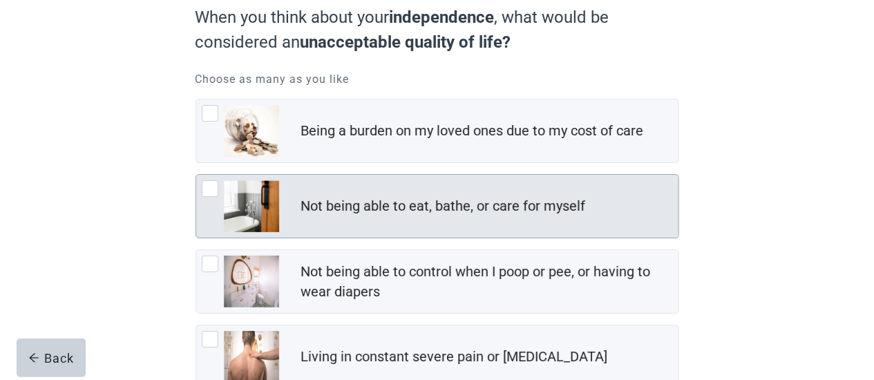
scroll to position [144, 0]
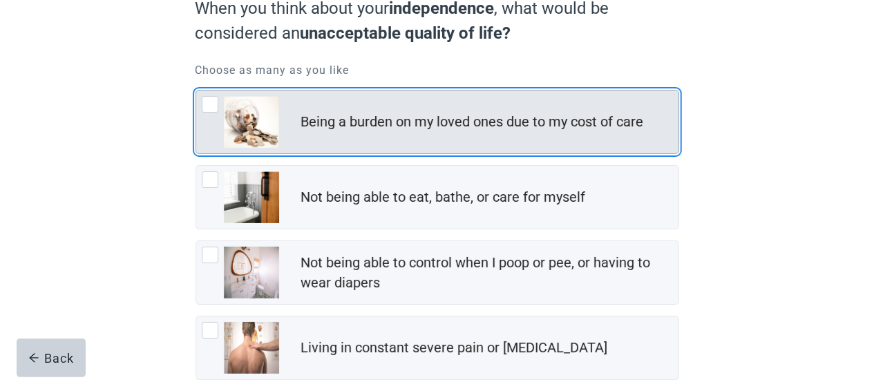
click at [216, 106] on div "Being a burden on my loved ones due to my cost of care, checkbox, not checked" at bounding box center [210, 104] width 17 height 17
click at [196, 91] on input "Being a burden on my loved ones due to my cost of care" at bounding box center [196, 90] width 1 height 1
checkbox input "true"
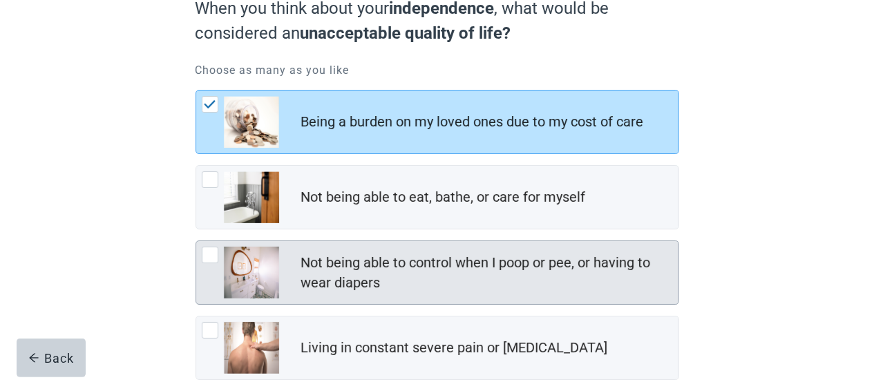
click at [205, 255] on div "Not being able to control when I poop or pee, or having to wear diapers, checkb…" at bounding box center [210, 255] width 17 height 17
click at [196, 241] on input "Not being able to control when I poop or pee, or having to wear diapers" at bounding box center [196, 241] width 1 height 1
checkbox input "true"
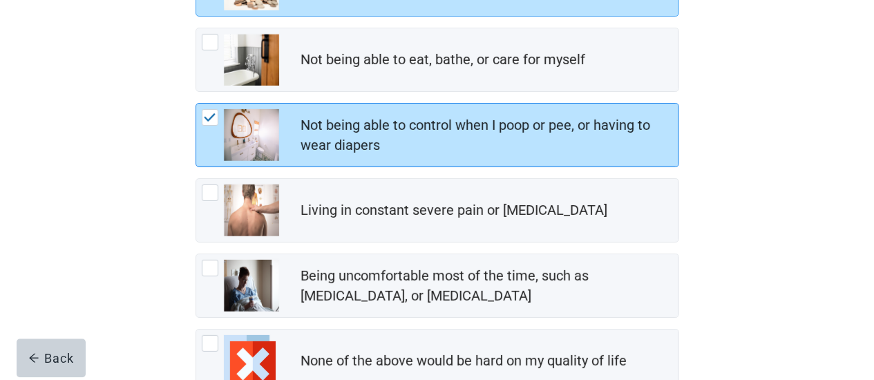
scroll to position [288, 0]
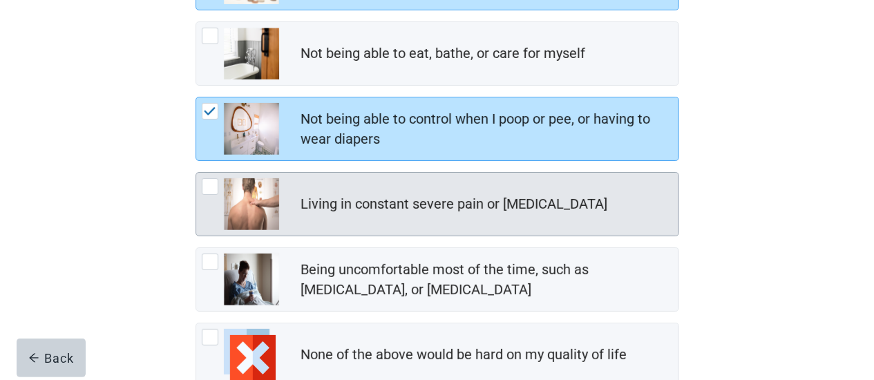
click at [212, 194] on div "Living in constant severe pain or shortness of breath, checkbox, not checked" at bounding box center [240, 204] width 77 height 52
click at [196, 173] on input "Living in constant severe pain or [MEDICAL_DATA]" at bounding box center [196, 172] width 1 height 1
checkbox input "true"
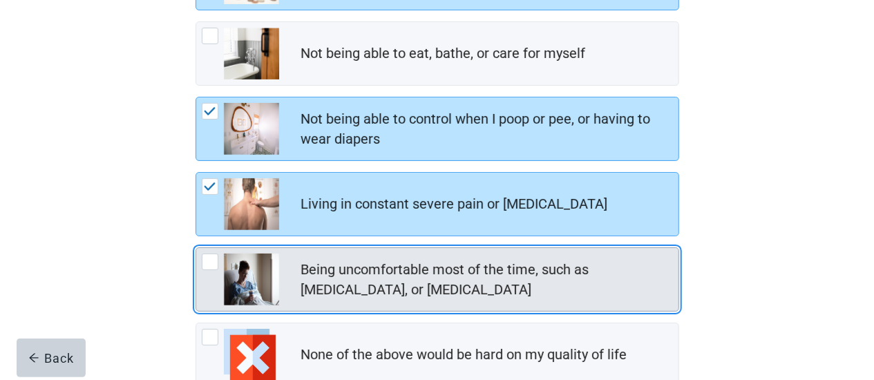
click at [212, 266] on div "Being uncomfortable most of the time, such as nausea, vomiting, or diarrhea, ch…" at bounding box center [210, 262] width 17 height 17
click at [196, 248] on input "Being uncomfortable most of the time, such as [MEDICAL_DATA], or [MEDICAL_DATA]" at bounding box center [196, 247] width 1 height 1
checkbox input "true"
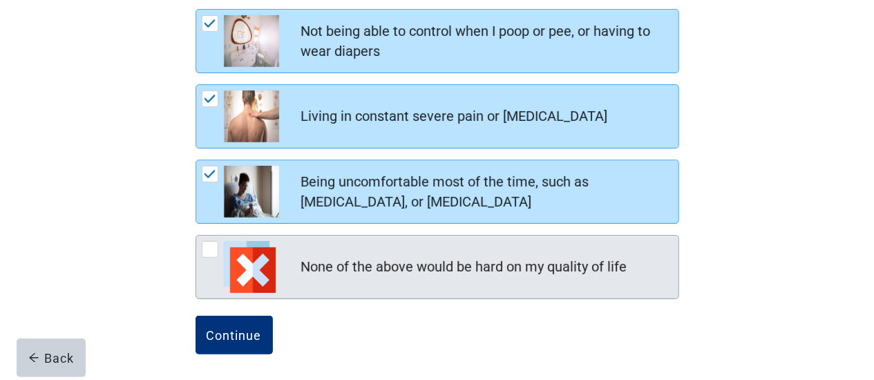
scroll to position [377, 0]
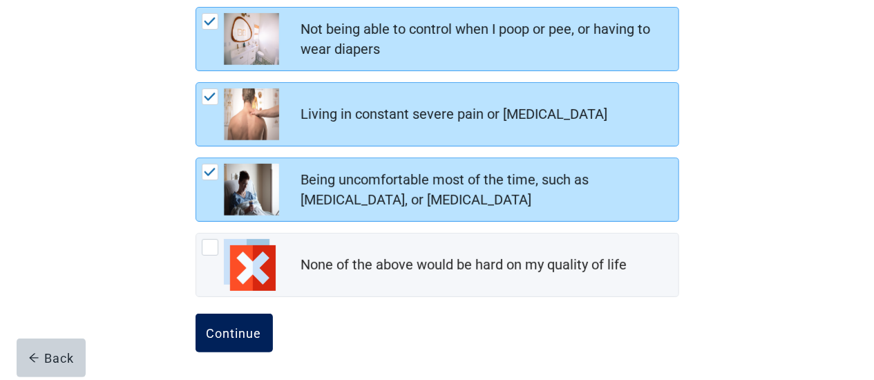
click at [240, 320] on button "Continue" at bounding box center [234, 333] width 77 height 39
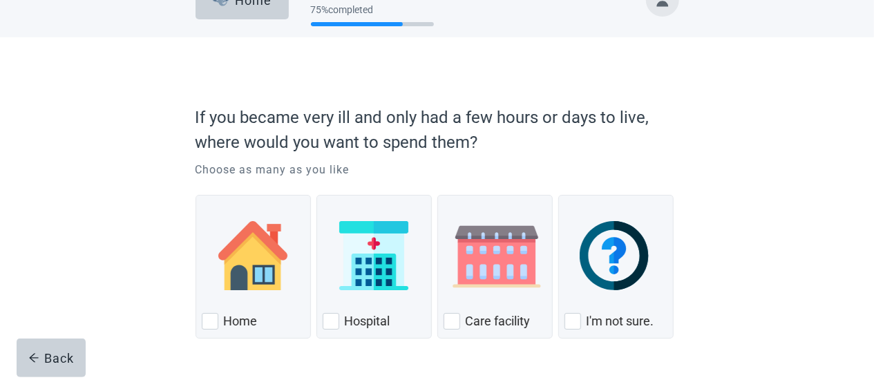
scroll to position [72, 0]
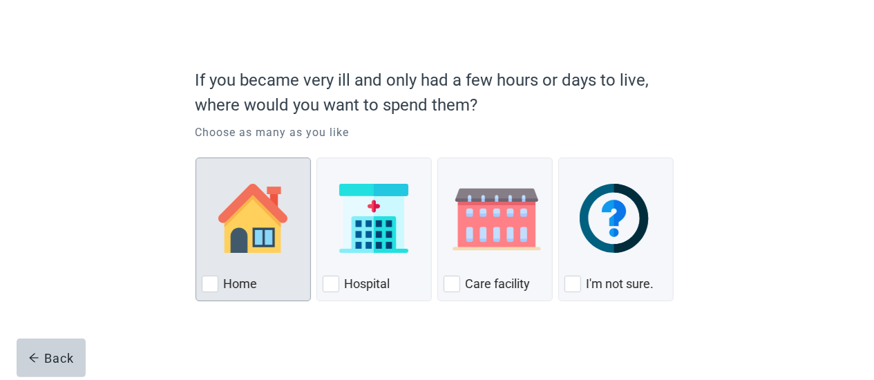
click at [218, 280] on div "Home" at bounding box center [253, 284] width 103 height 22
click at [196, 158] on input "Home" at bounding box center [196, 158] width 1 height 1
checkbox input "true"
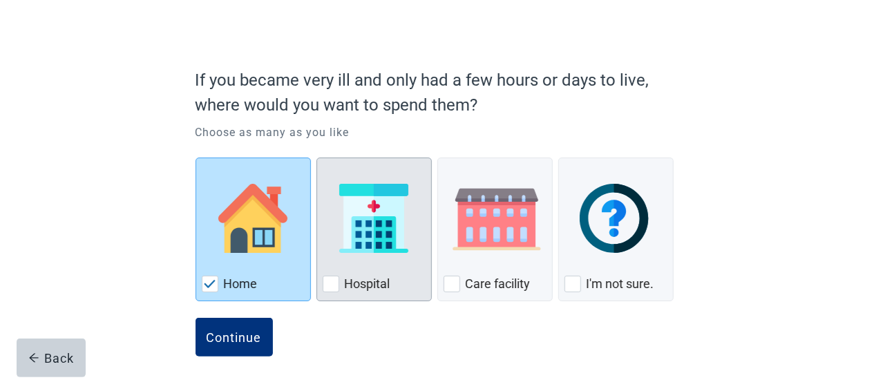
click at [324, 283] on div "Hospital, checkbox, not checked" at bounding box center [331, 284] width 17 height 17
click at [317, 158] on input "Hospital" at bounding box center [317, 158] width 1 height 1
checkbox input "true"
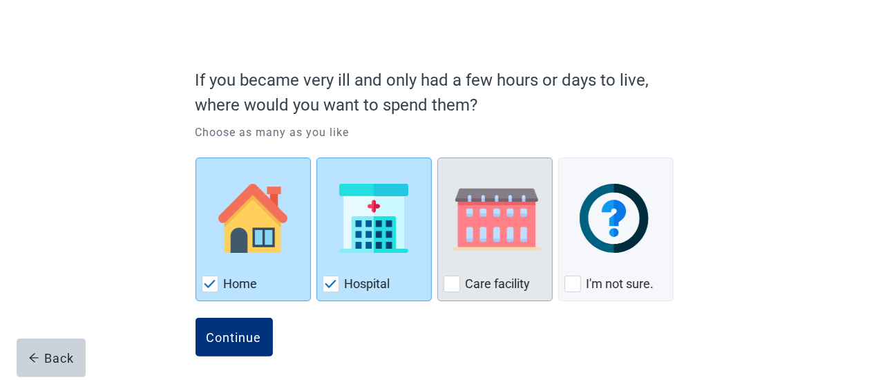
click at [449, 284] on div "Care Facility, checkbox, not checked" at bounding box center [452, 284] width 17 height 17
click at [438, 158] on input "Care facility" at bounding box center [438, 158] width 1 height 1
checkbox input "true"
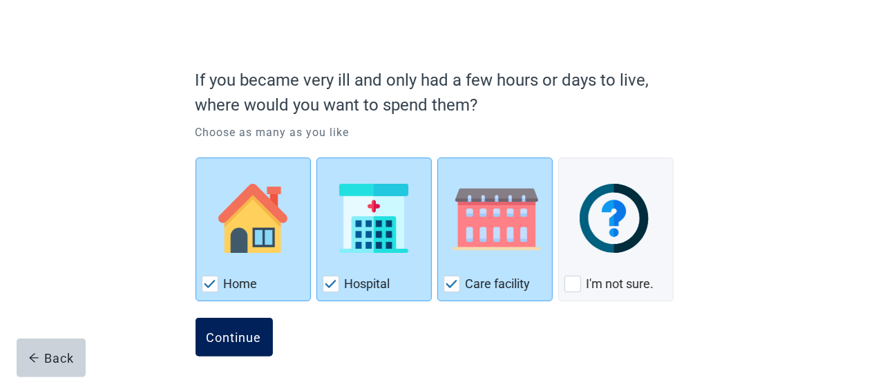
click at [252, 339] on div "Continue" at bounding box center [234, 337] width 55 height 14
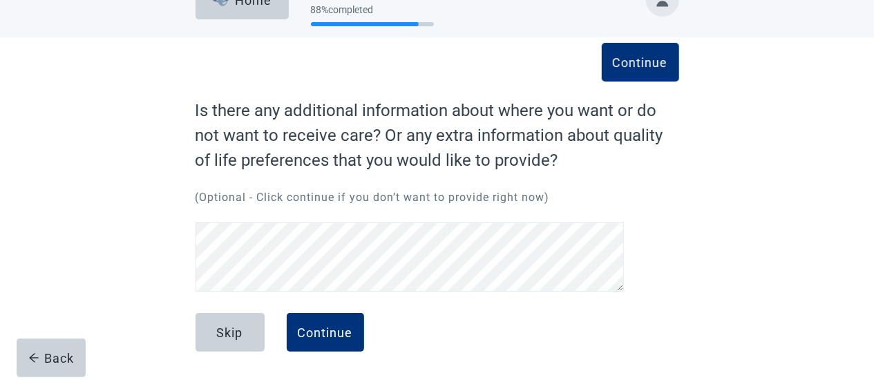
scroll to position [33, 0]
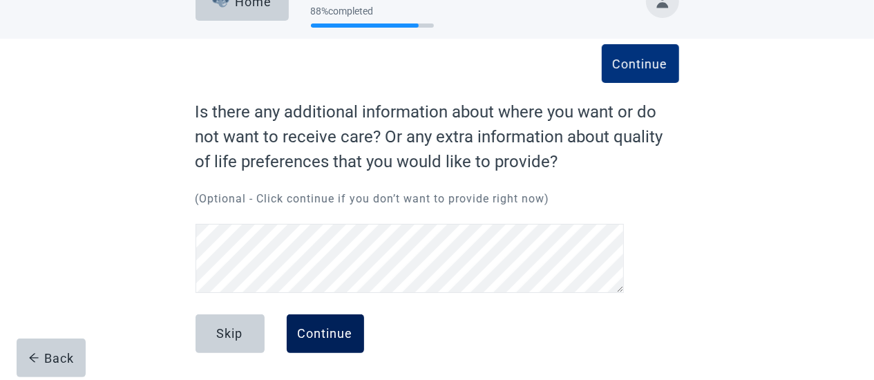
click at [326, 331] on div "Continue" at bounding box center [325, 334] width 55 height 14
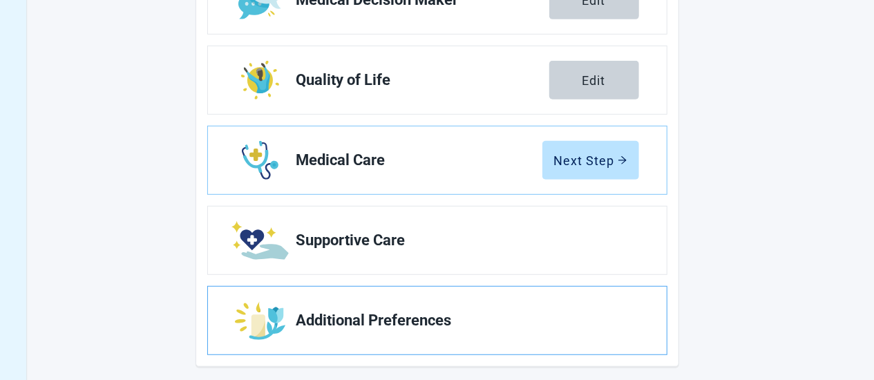
scroll to position [360, 0]
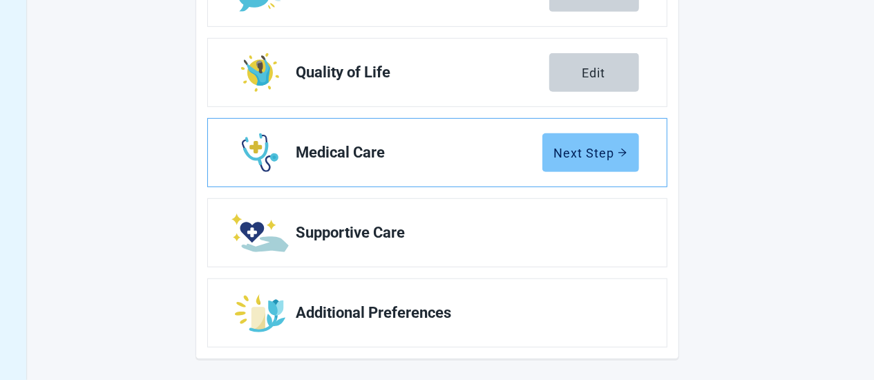
click at [588, 158] on div "Next Step" at bounding box center [590, 153] width 73 height 14
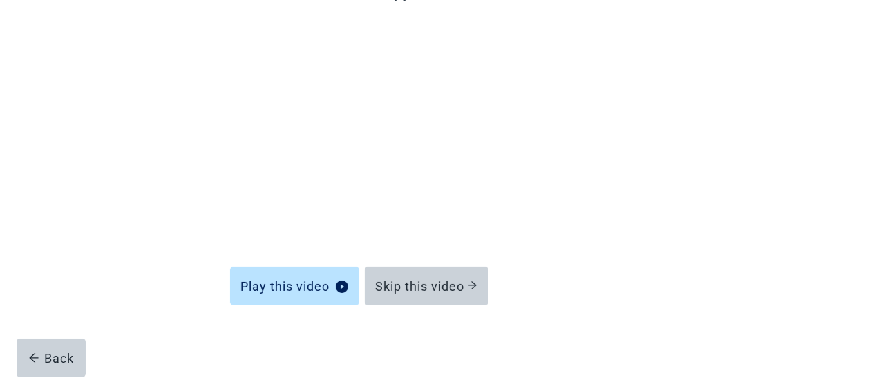
scroll to position [153, 0]
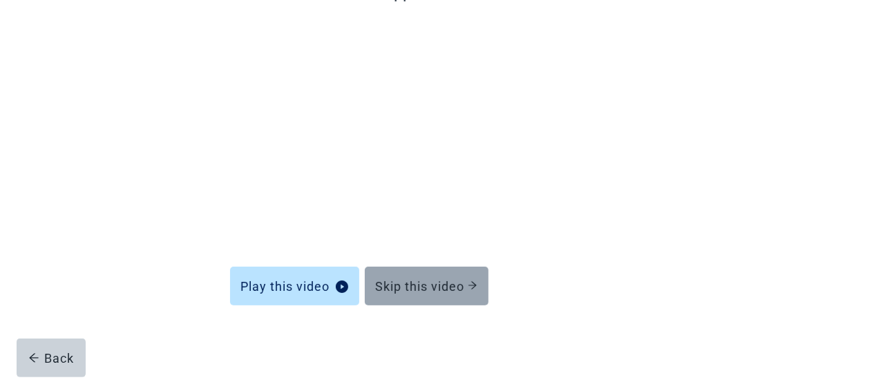
click at [433, 292] on div "Skip this video" at bounding box center [427, 286] width 102 height 14
click at [447, 293] on button "Skip this video" at bounding box center [427, 286] width 124 height 39
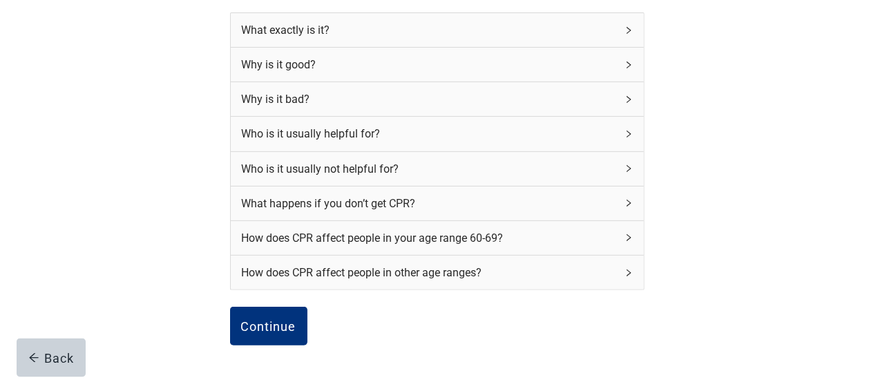
scroll to position [225, 0]
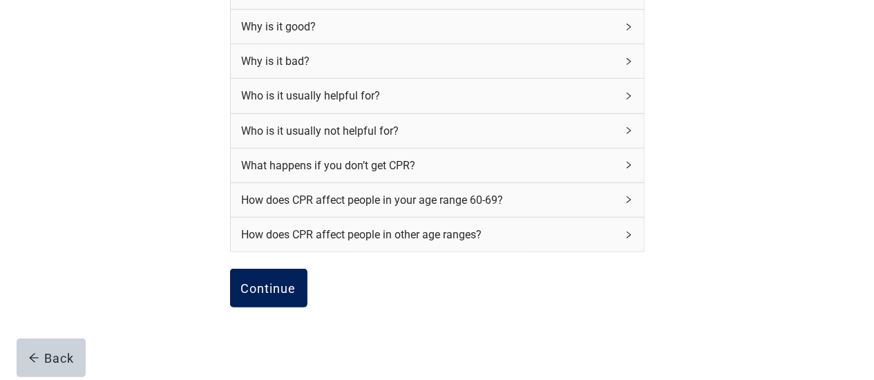
click at [284, 291] on div "Continue" at bounding box center [268, 288] width 55 height 14
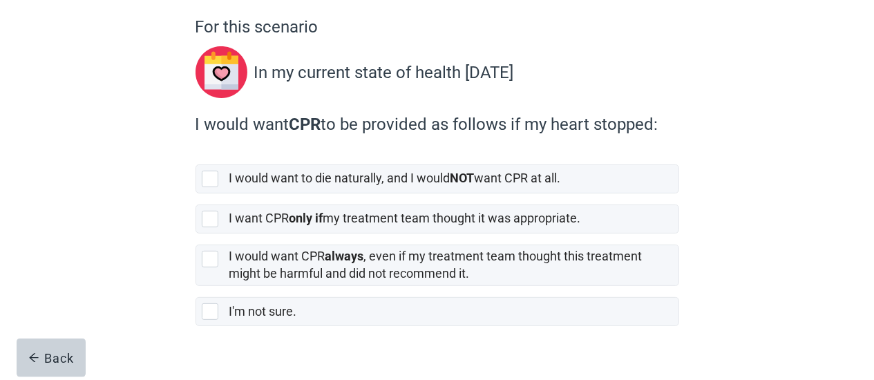
scroll to position [143, 0]
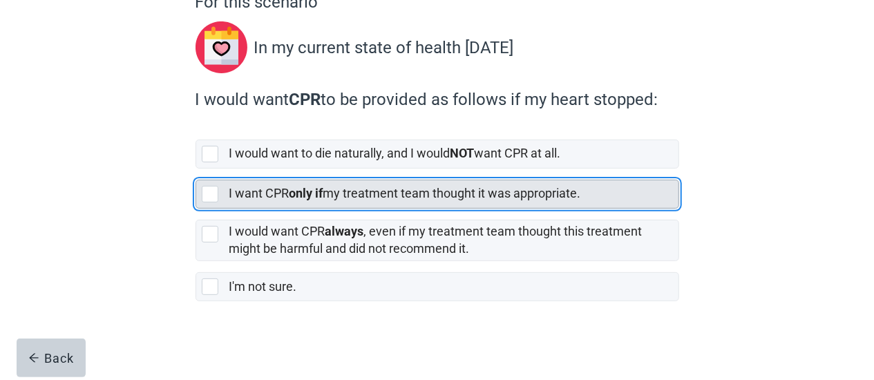
click at [215, 187] on div "[object Object], checkbox, not selected" at bounding box center [210, 194] width 17 height 17
click at [196, 169] on input "I want CPR only if my treatment team thought it was appropriate." at bounding box center [196, 169] width 1 height 1
checkbox input "true"
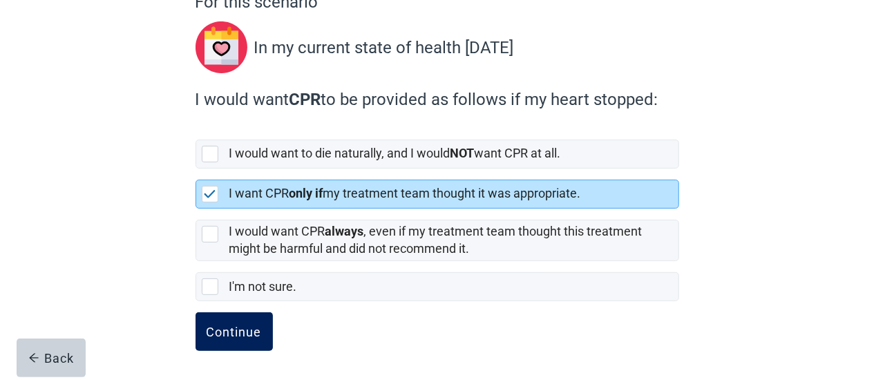
click at [236, 330] on div "Continue" at bounding box center [234, 332] width 55 height 14
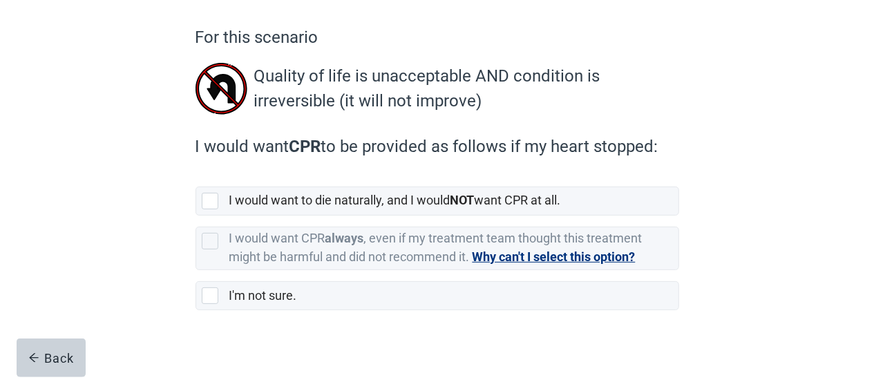
scroll to position [118, 0]
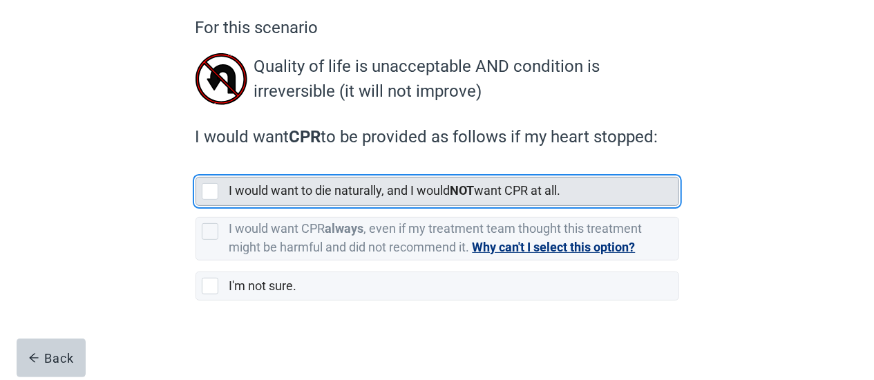
click at [212, 190] on div "[object Object], checkbox, not selected" at bounding box center [210, 191] width 17 height 17
click at [196, 167] on input "I would want to die naturally, and I would NOT want CPR at all." at bounding box center [196, 166] width 1 height 1
checkbox input "true"
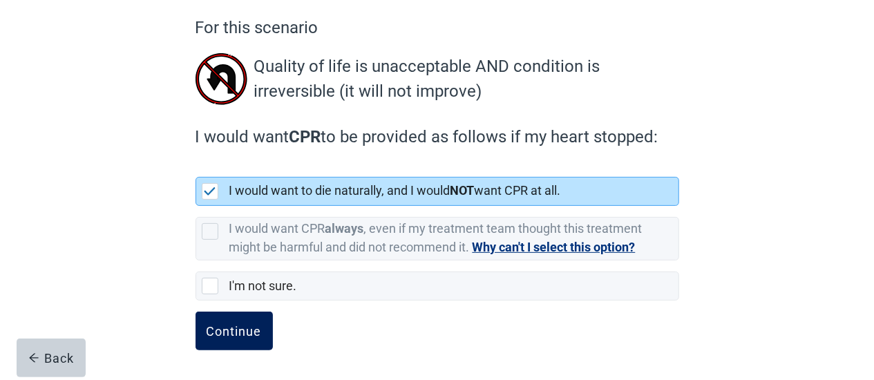
click at [244, 338] on div "Continue" at bounding box center [234, 331] width 55 height 14
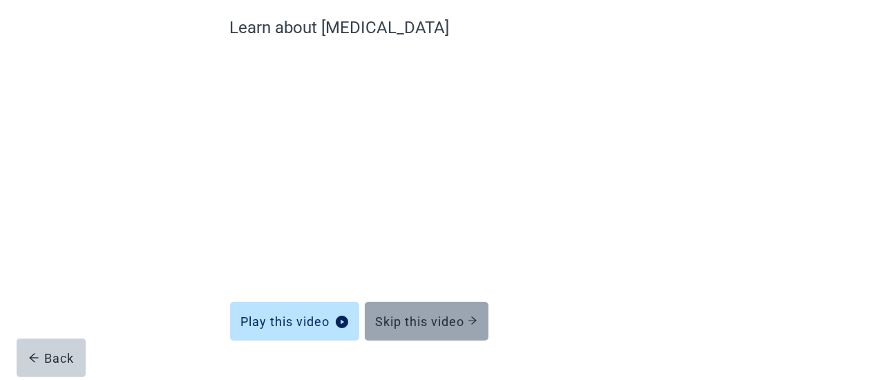
click at [448, 321] on div "Skip this video" at bounding box center [427, 322] width 102 height 14
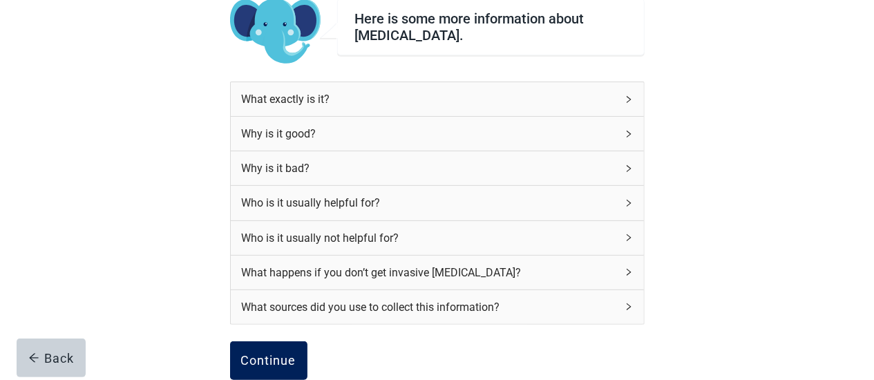
click at [285, 354] on div "Continue" at bounding box center [268, 361] width 55 height 14
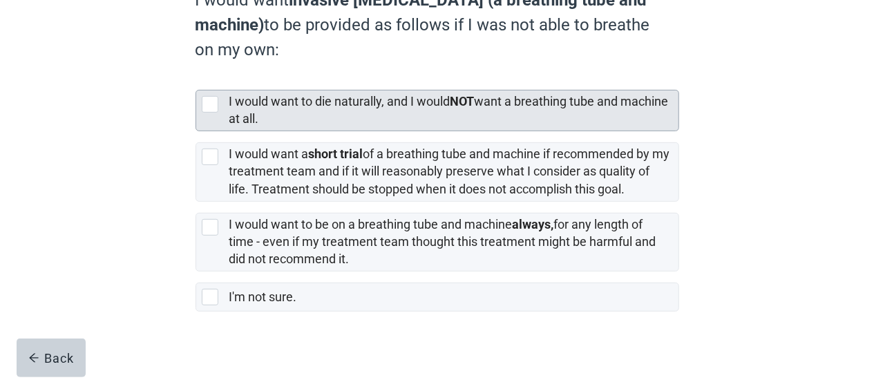
scroll to position [254, 0]
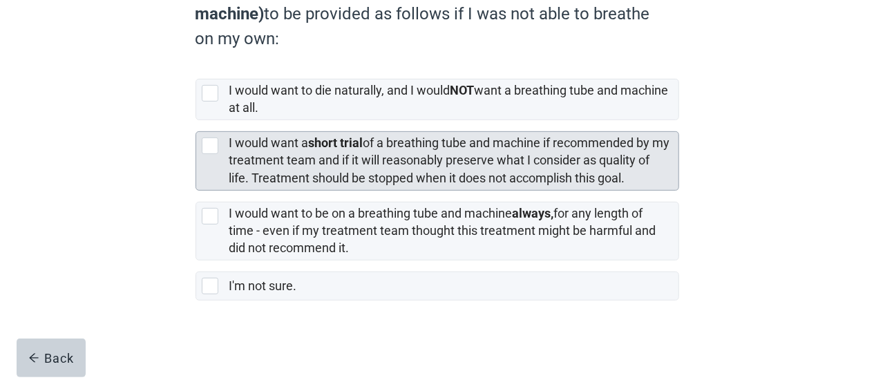
click at [216, 149] on div "[object Object], checkbox, not selected" at bounding box center [210, 146] width 17 height 17
click at [196, 121] on input "I would want a short trial of a breathing tube and machine if recommended by my…" at bounding box center [196, 120] width 1 height 1
checkbox input "true"
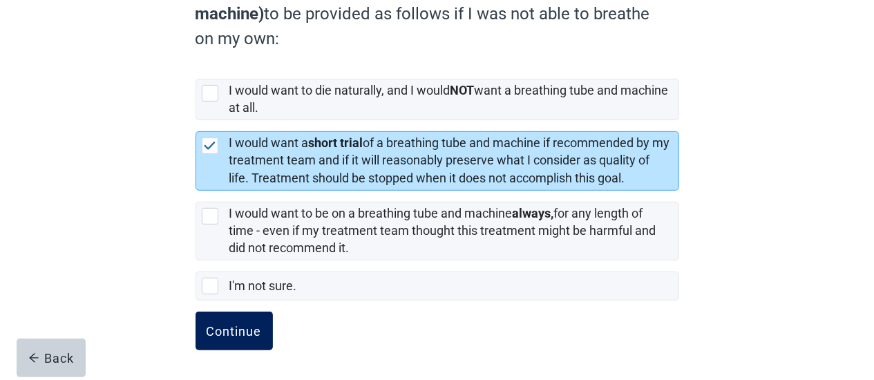
click at [225, 330] on div "Continue" at bounding box center [234, 331] width 55 height 14
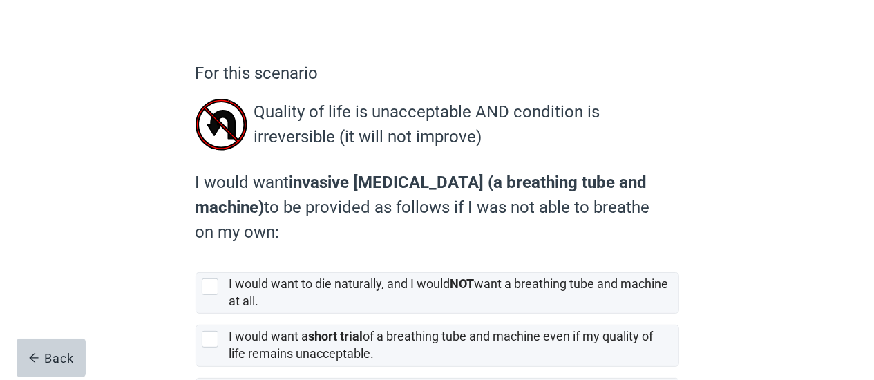
scroll to position [144, 0]
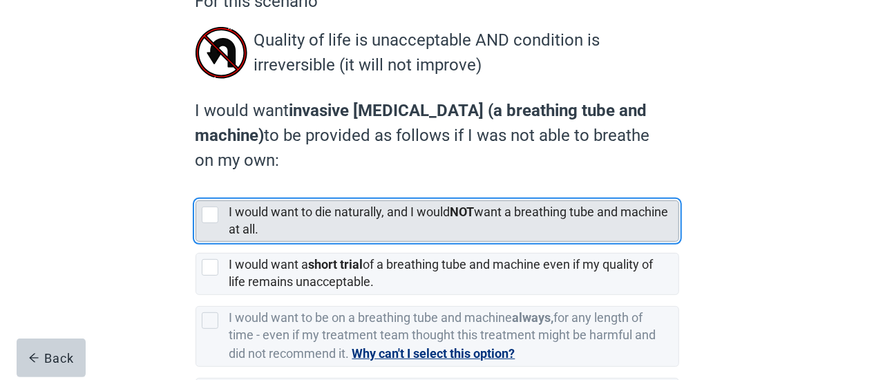
click at [214, 218] on div "[object Object], checkbox, not selected" at bounding box center [210, 215] width 17 height 17
click at [196, 190] on input "I would want to die naturally, and I would NOT want a breathing tube and machin…" at bounding box center [196, 189] width 1 height 1
checkbox input "true"
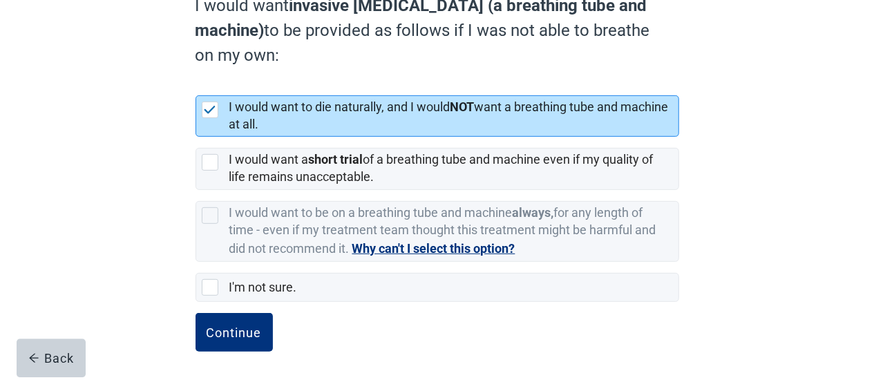
scroll to position [250, 0]
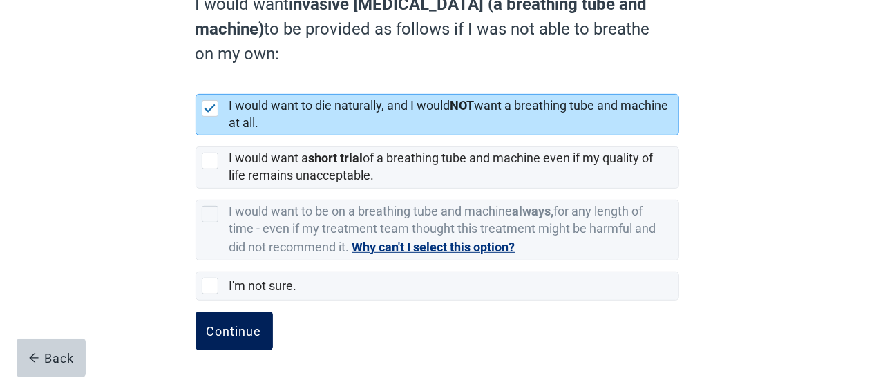
click at [252, 326] on div "Continue" at bounding box center [234, 331] width 55 height 14
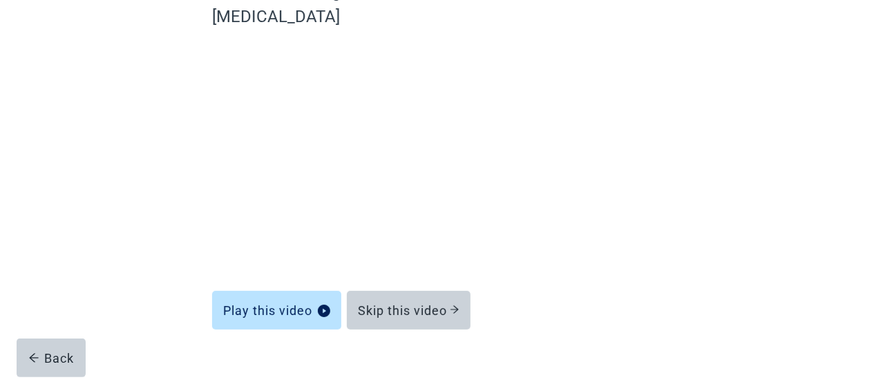
scroll to position [153, 0]
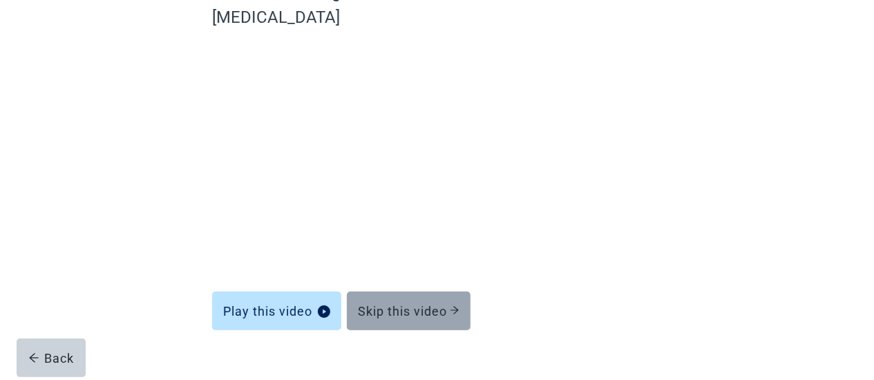
click at [445, 304] on div "Skip this video" at bounding box center [409, 311] width 102 height 14
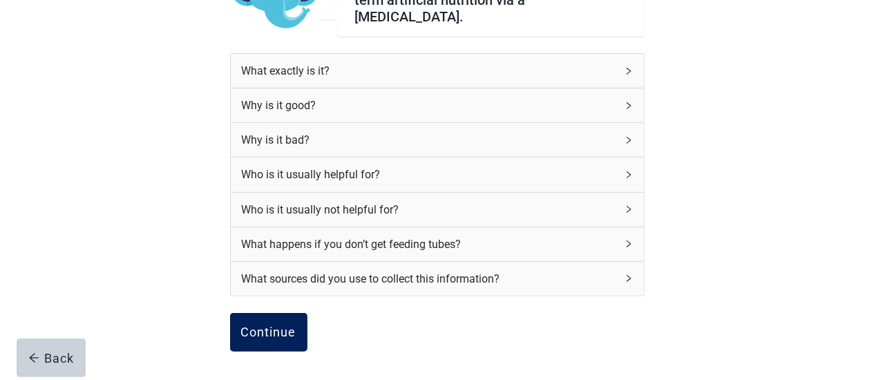
click at [274, 326] on div "Continue" at bounding box center [268, 333] width 55 height 14
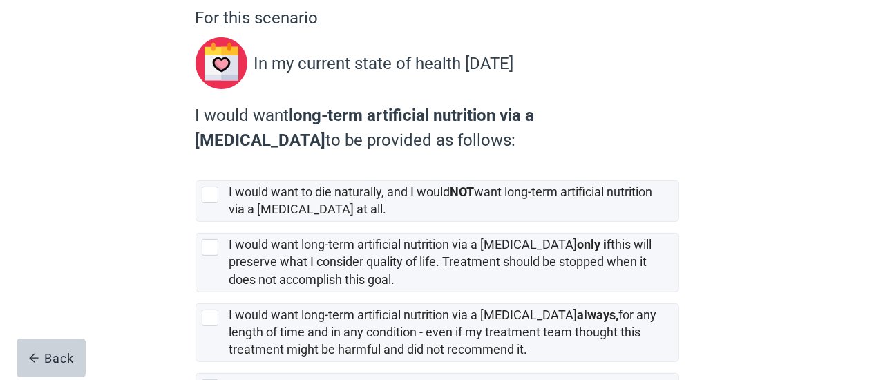
scroll to position [144, 0]
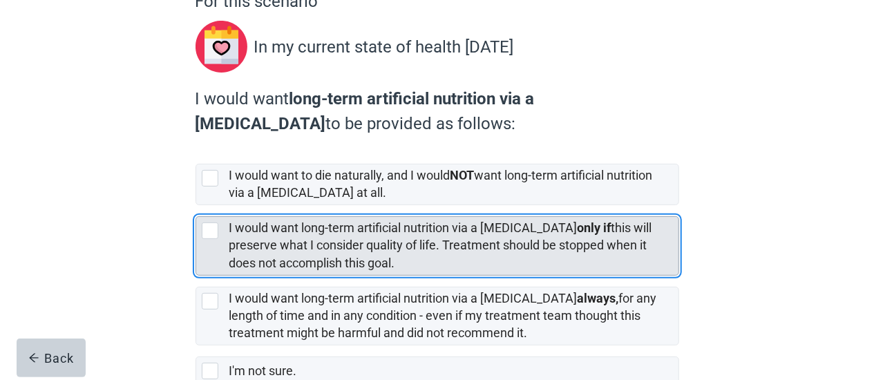
click at [214, 232] on div "[object Object], checkbox, not selected" at bounding box center [210, 231] width 17 height 17
click at [196, 206] on input "I would want long-term artificial nutrition via a [MEDICAL_DATA] only if this w…" at bounding box center [196, 205] width 1 height 1
checkbox input "true"
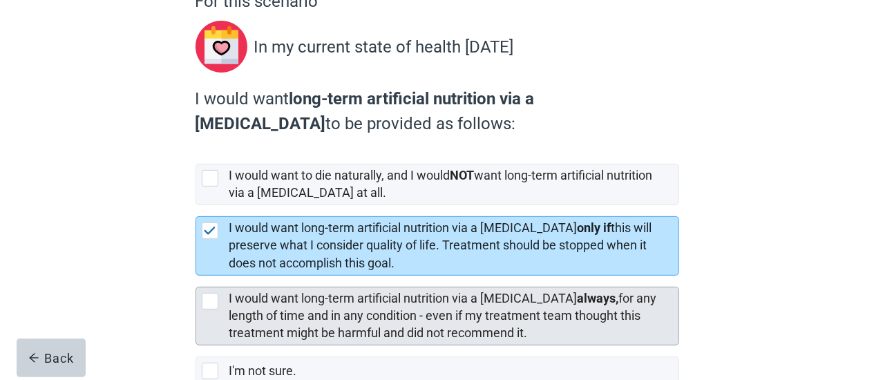
scroll to position [229, 0]
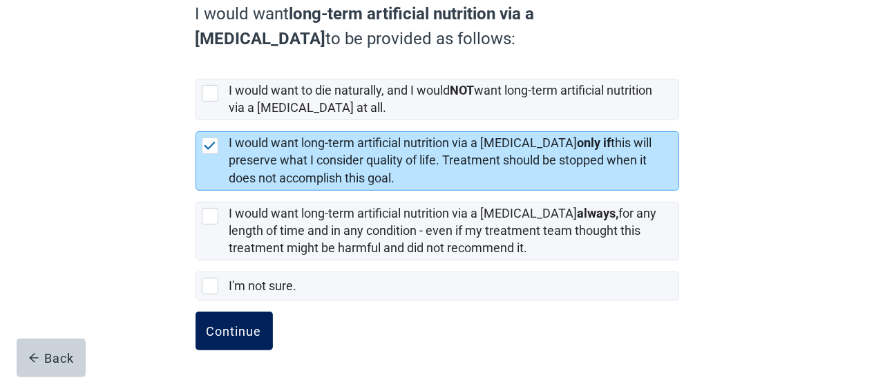
click at [247, 328] on div "Continue" at bounding box center [234, 331] width 55 height 14
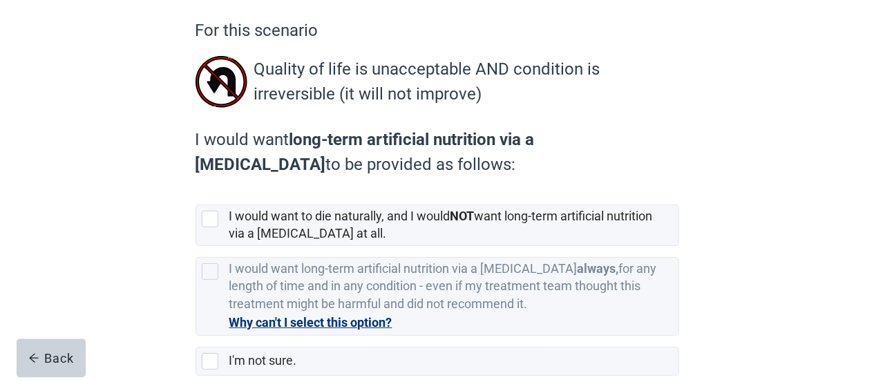
scroll to position [144, 0]
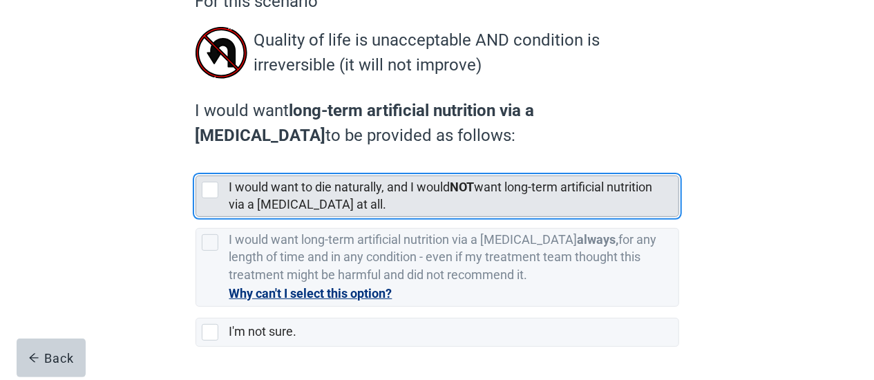
click at [215, 187] on div "[object Object], checkbox, not selected" at bounding box center [210, 190] width 17 height 17
click at [196, 165] on input "I would want to die naturally, and I would NOT want long-term artificial nutrit…" at bounding box center [196, 165] width 1 height 1
checkbox input "true"
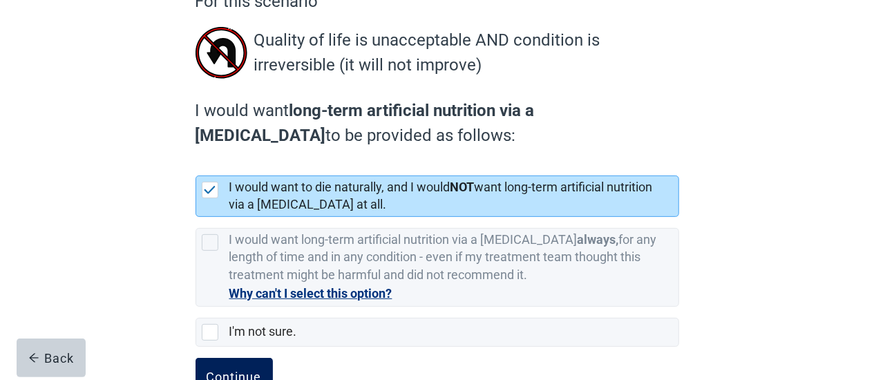
click at [251, 363] on button "Continue" at bounding box center [234, 377] width 77 height 39
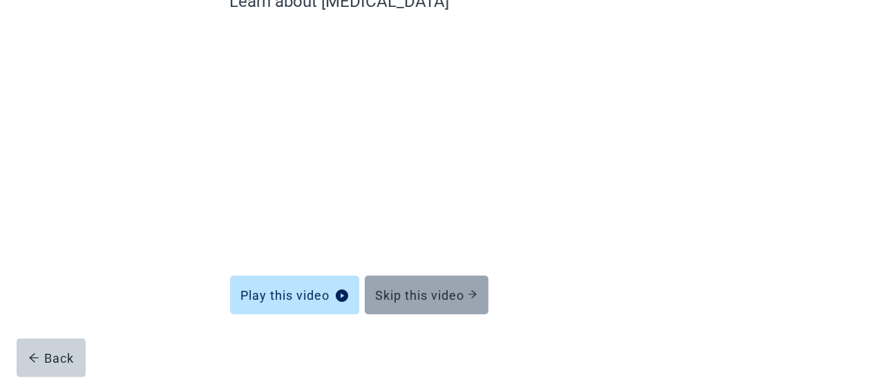
click at [441, 288] on div "Skip this video" at bounding box center [427, 295] width 102 height 14
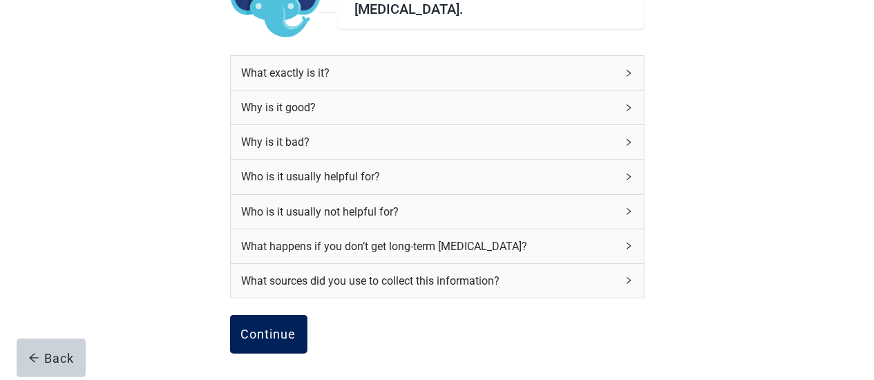
click at [283, 335] on div "Continue" at bounding box center [268, 335] width 55 height 14
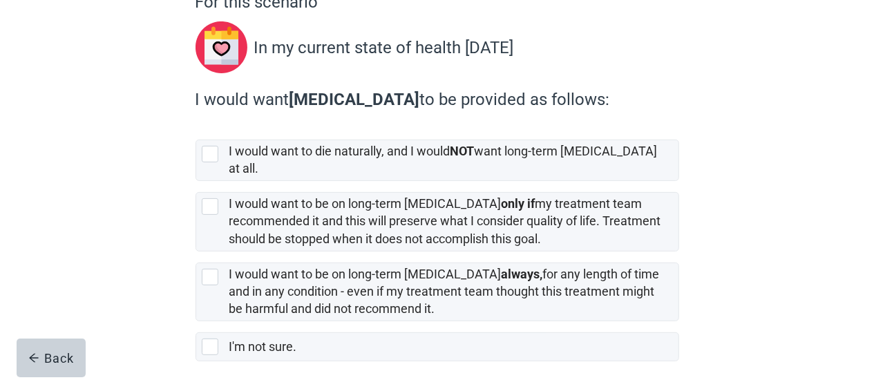
scroll to position [144, 0]
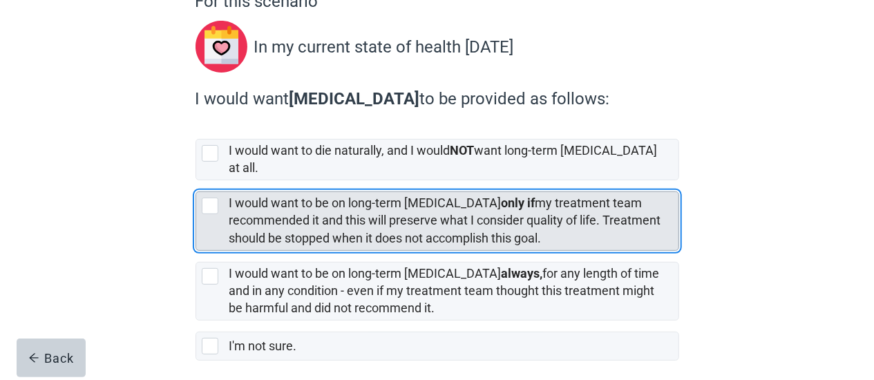
click at [211, 198] on div "[object Object], checkbox, not selected" at bounding box center [210, 206] width 17 height 17
click at [196, 181] on input "I would want to be on long-term [MEDICAL_DATA] only if my treatment team recomm…" at bounding box center [196, 180] width 1 height 1
checkbox input "true"
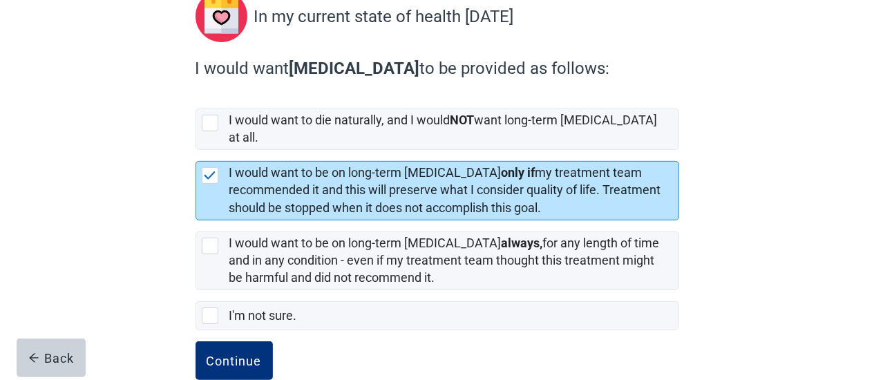
scroll to position [191, 0]
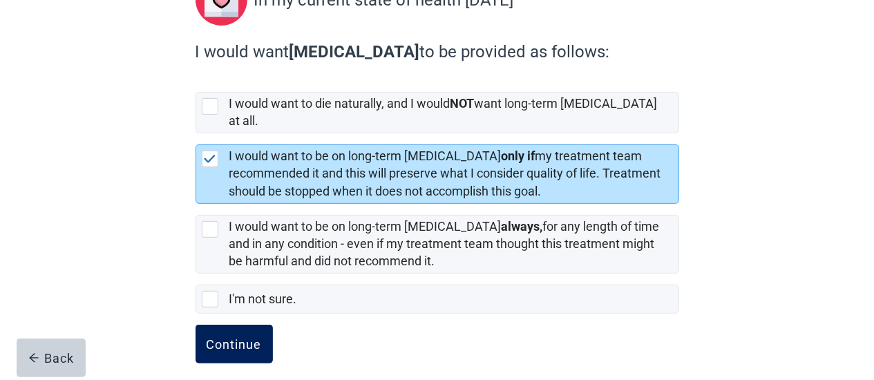
click at [240, 337] on div "Continue" at bounding box center [234, 344] width 55 height 14
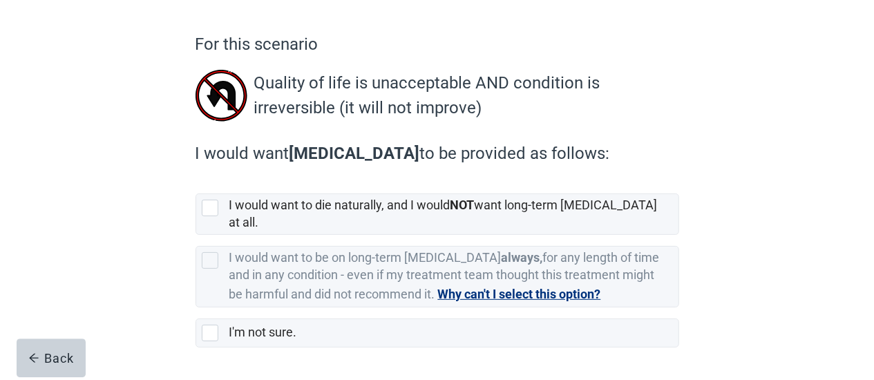
scroll to position [135, 0]
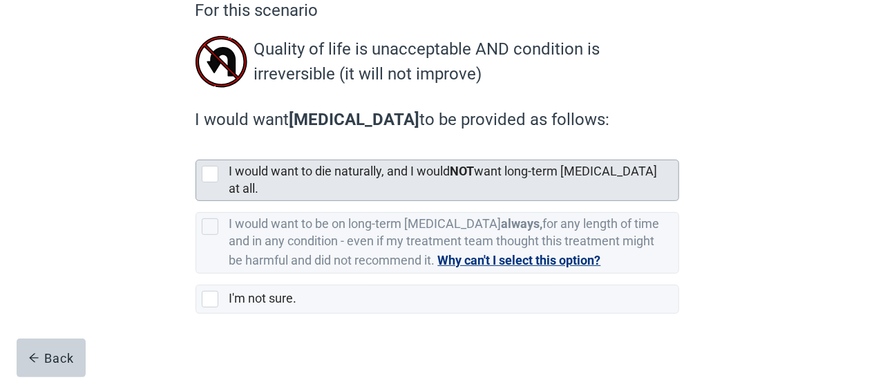
click at [211, 176] on div "[object Object], checkbox, not selected" at bounding box center [210, 174] width 17 height 17
click at [196, 149] on input "I would want to die naturally, and I would NOT want long-term [MEDICAL_DATA] at…" at bounding box center [196, 149] width 1 height 1
checkbox input "true"
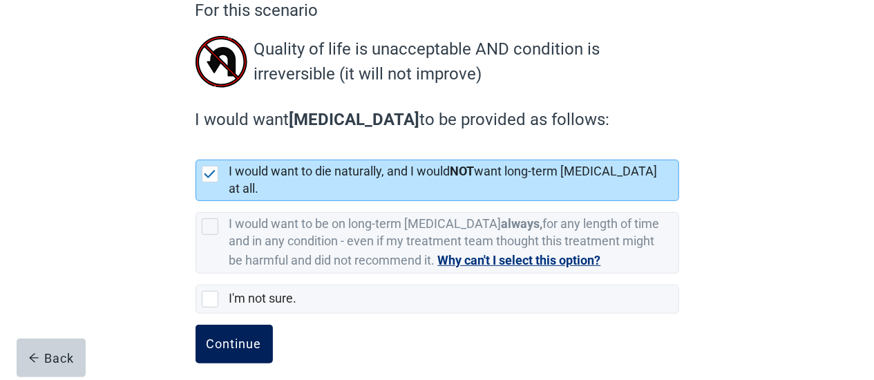
click at [244, 337] on div "Continue" at bounding box center [234, 344] width 55 height 14
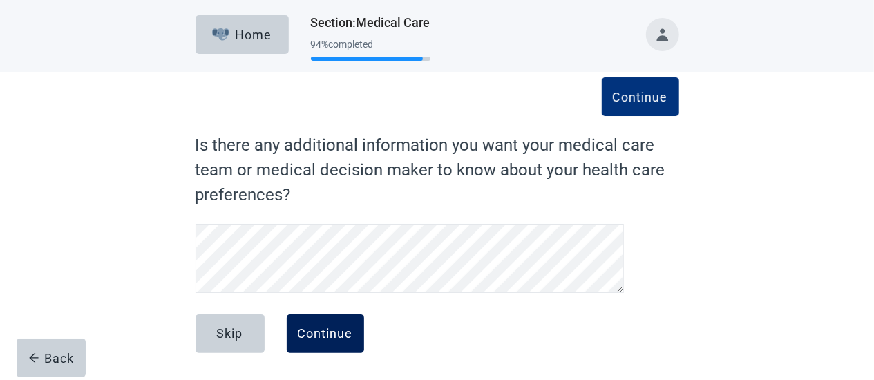
click at [347, 332] on div "Continue" at bounding box center [325, 334] width 55 height 14
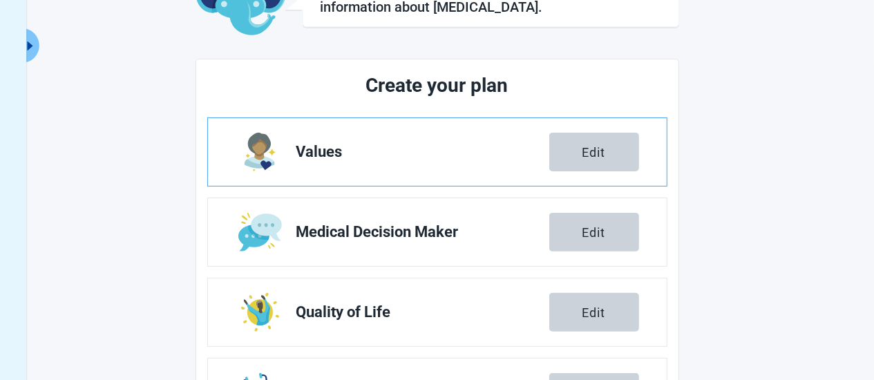
scroll to position [288, 0]
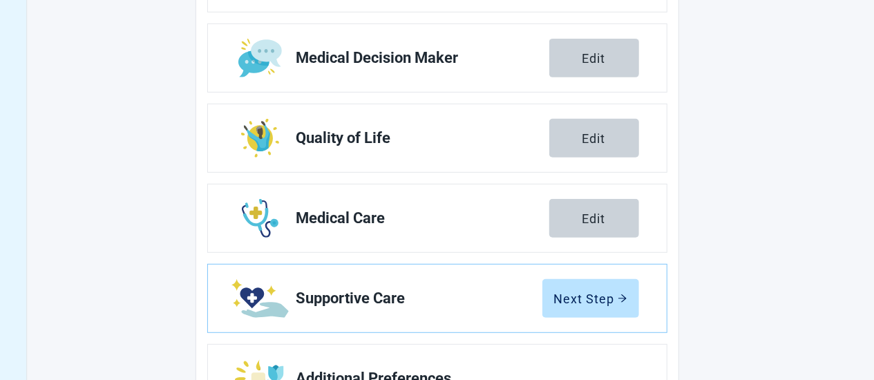
drag, startPoint x: 577, startPoint y: 295, endPoint x: 675, endPoint y: 269, distance: 101.6
click at [578, 295] on div "Next Step" at bounding box center [590, 299] width 73 height 14
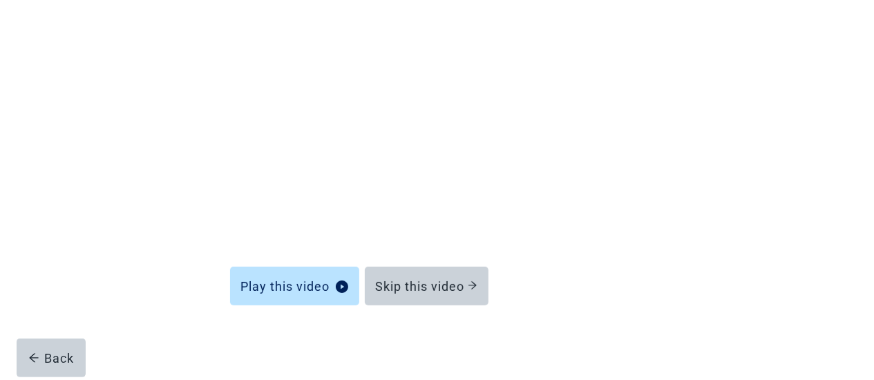
scroll to position [153, 0]
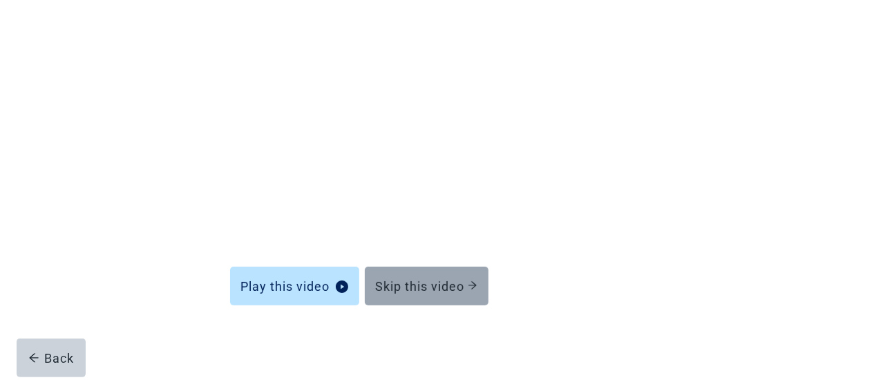
click at [454, 292] on div "Skip this video" at bounding box center [427, 286] width 102 height 14
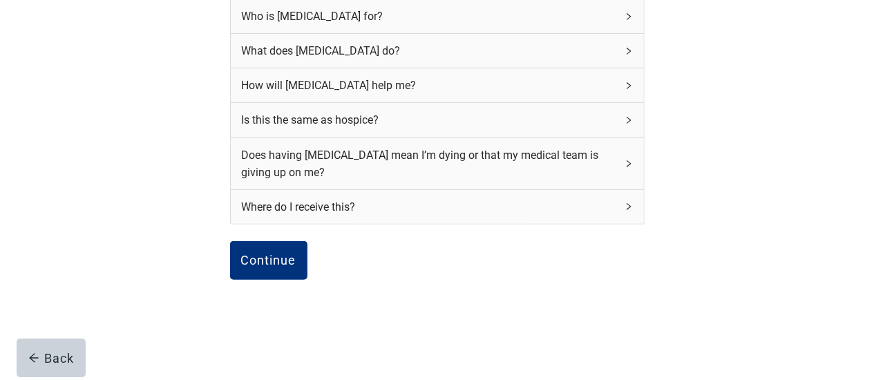
scroll to position [225, 0]
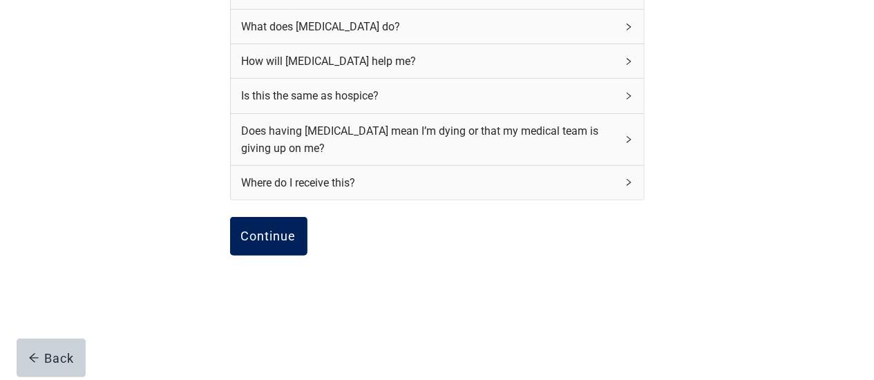
click at [292, 231] on div "Continue" at bounding box center [268, 236] width 55 height 14
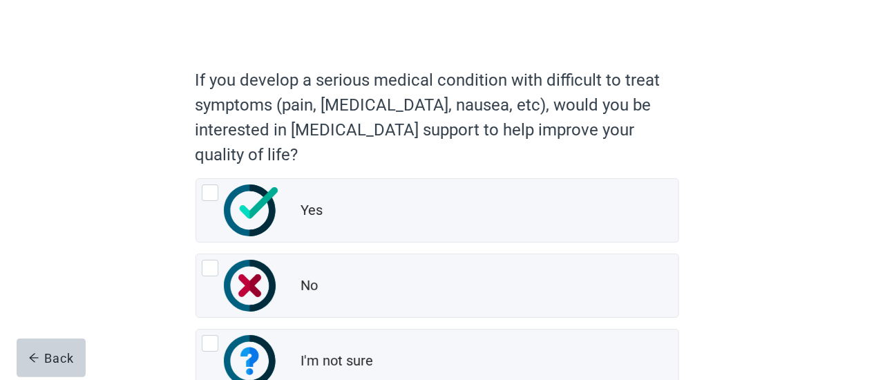
scroll to position [144, 0]
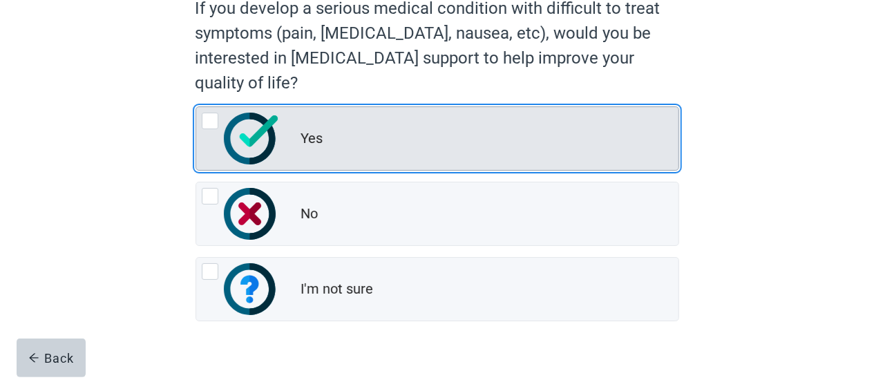
click at [214, 121] on div "Yes, radio button, not checked" at bounding box center [210, 121] width 17 height 17
click at [196, 107] on input "Yes" at bounding box center [196, 106] width 1 height 1
radio input "true"
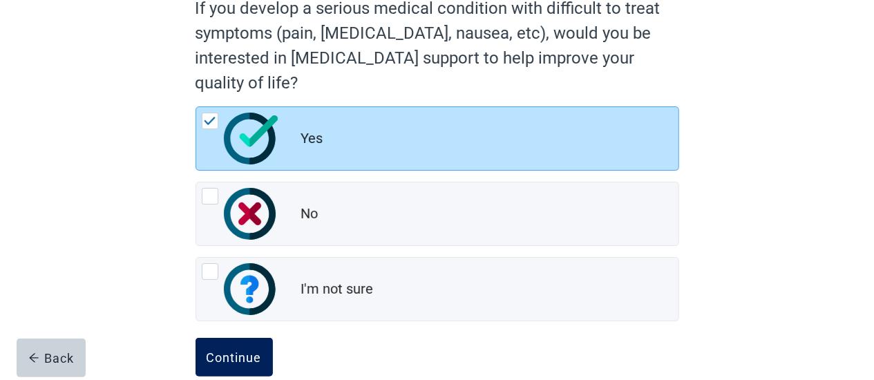
click at [247, 357] on div "Continue" at bounding box center [234, 357] width 55 height 14
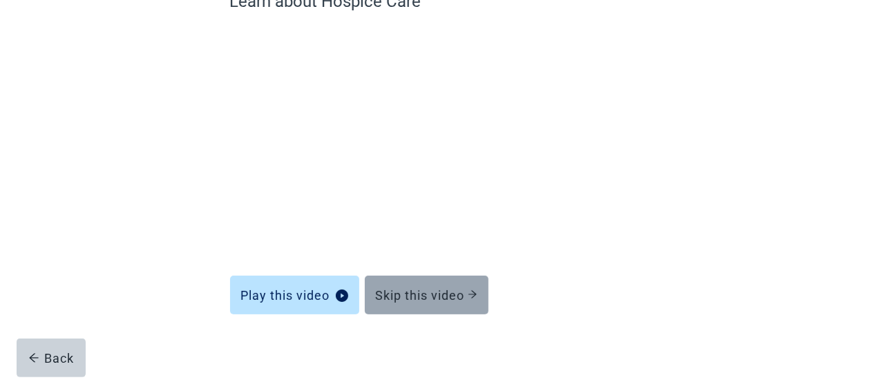
click at [451, 298] on div "Skip this video" at bounding box center [427, 295] width 102 height 14
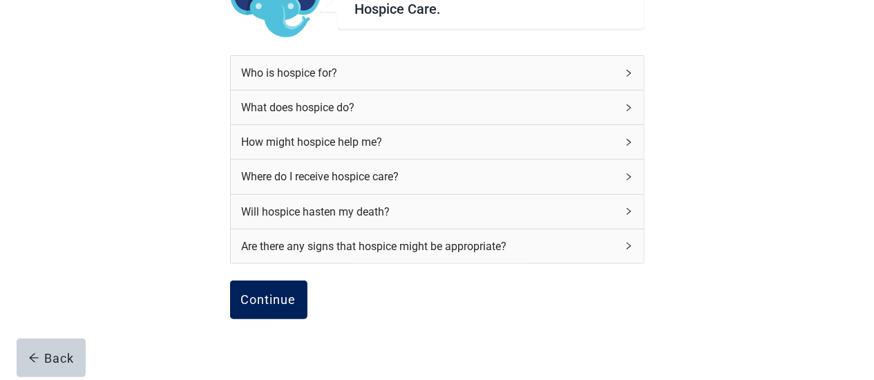
click at [245, 299] on div "Continue" at bounding box center [268, 300] width 55 height 14
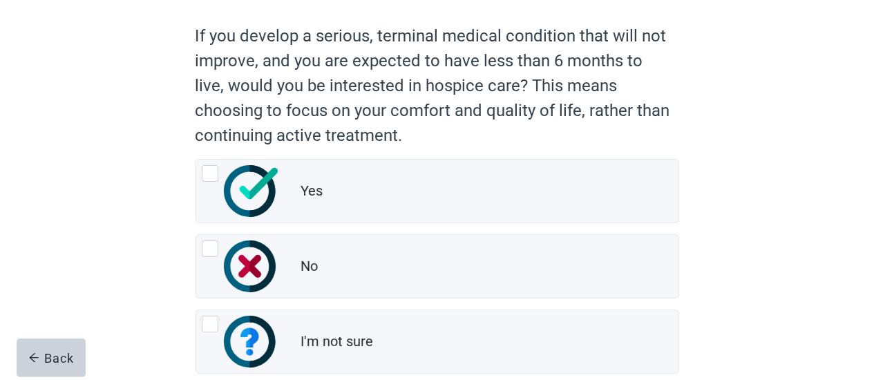
scroll to position [144, 0]
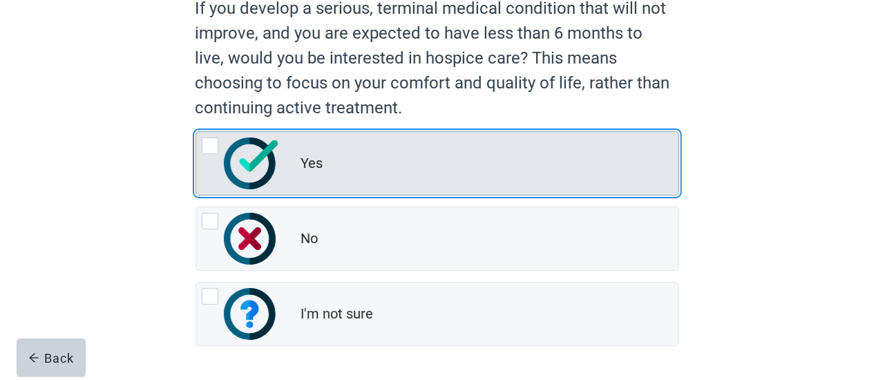
click at [216, 139] on div "Yes, radio button, not checked" at bounding box center [210, 146] width 17 height 17
click at [196, 132] on input "Yes" at bounding box center [196, 131] width 1 height 1
radio input "true"
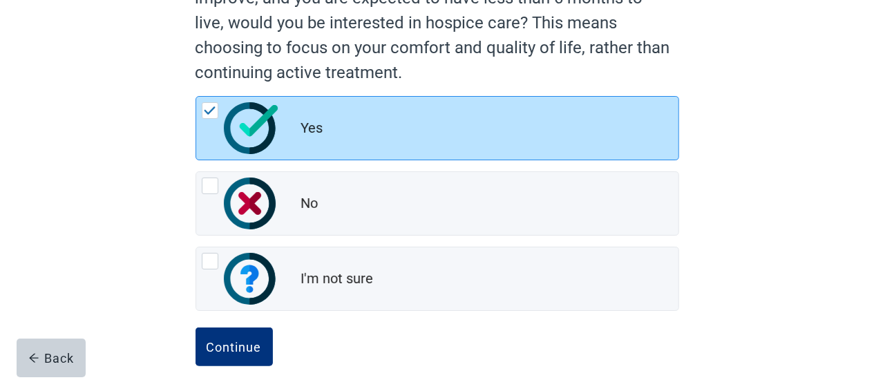
scroll to position [194, 0]
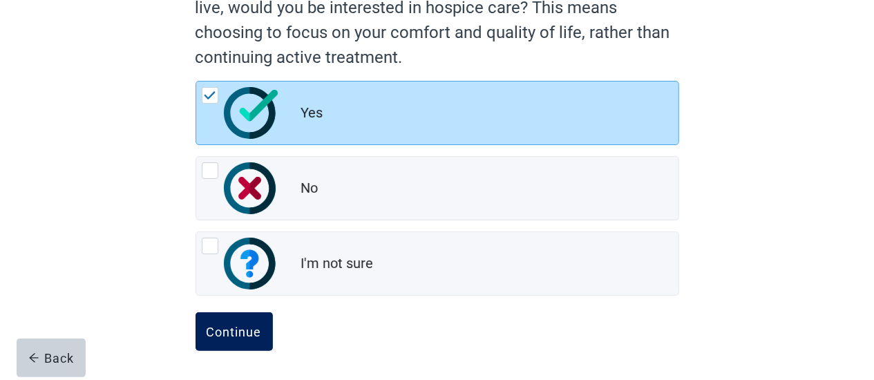
click at [252, 329] on div "Continue" at bounding box center [234, 332] width 55 height 14
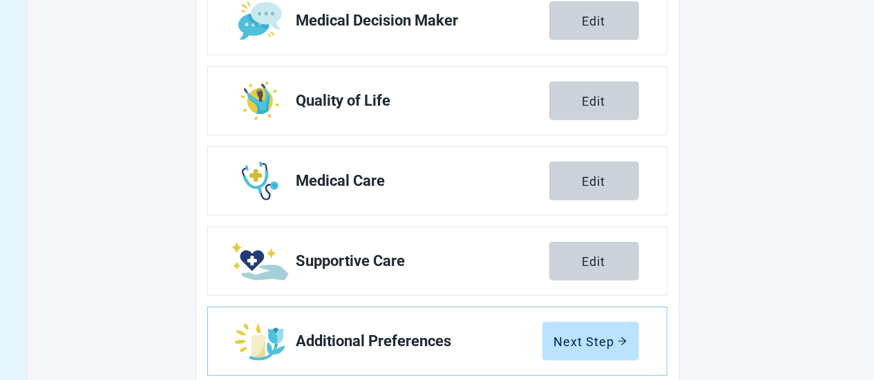
scroll to position [354, 0]
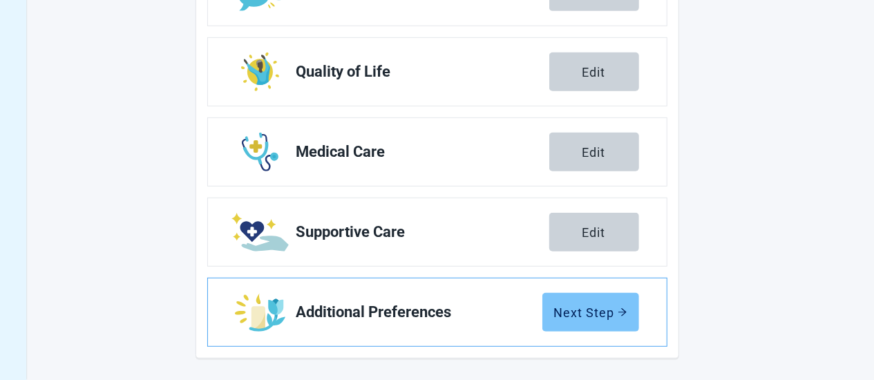
click at [603, 314] on div "Next Step" at bounding box center [590, 313] width 73 height 14
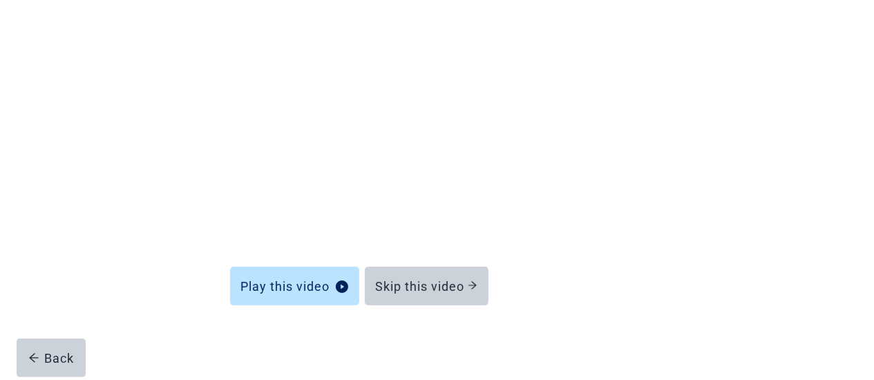
scroll to position [153, 0]
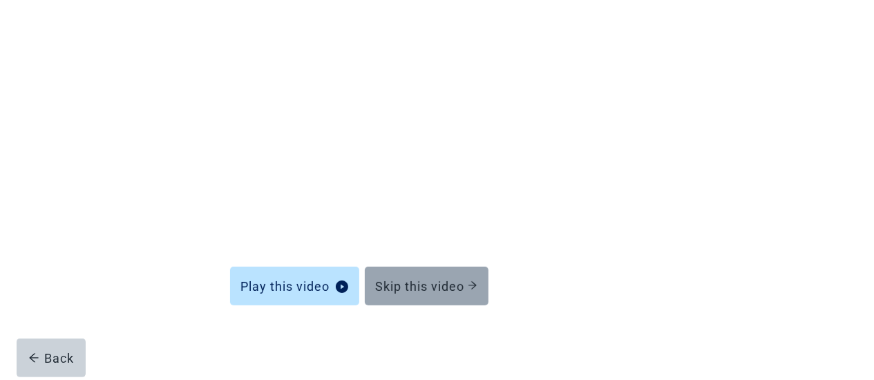
click at [433, 288] on div "Skip this video" at bounding box center [427, 286] width 102 height 14
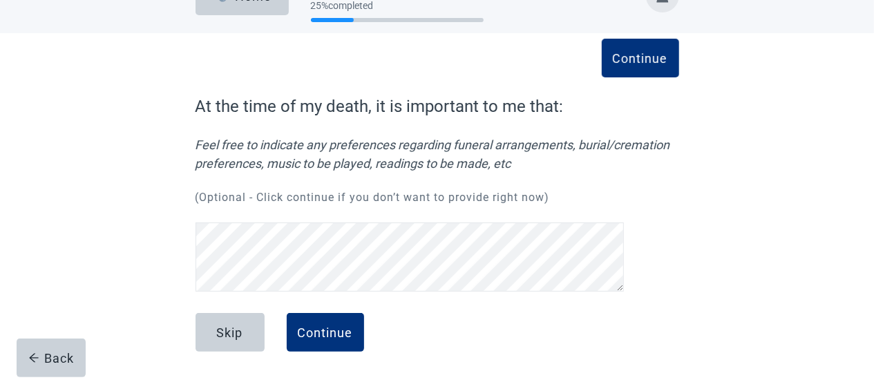
scroll to position [37, 0]
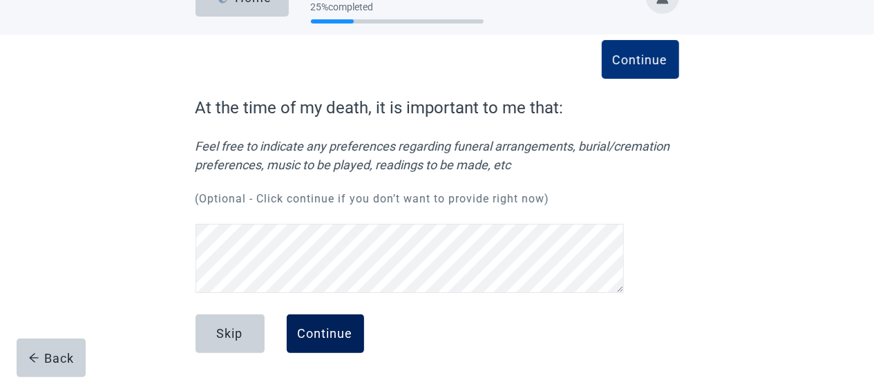
click at [303, 328] on div "Continue" at bounding box center [325, 334] width 55 height 14
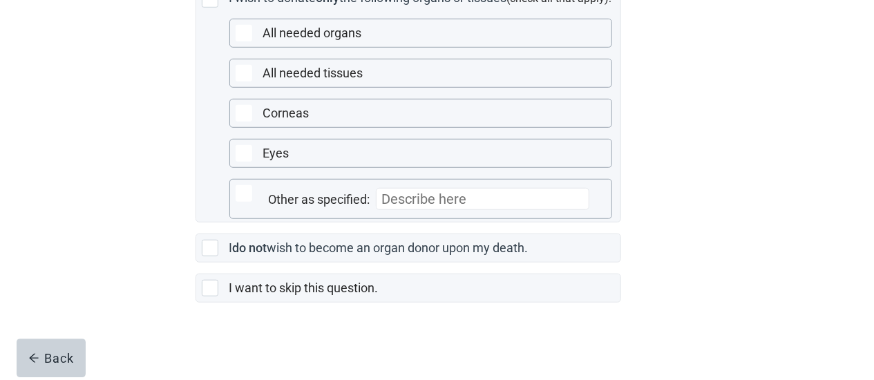
scroll to position [467, 0]
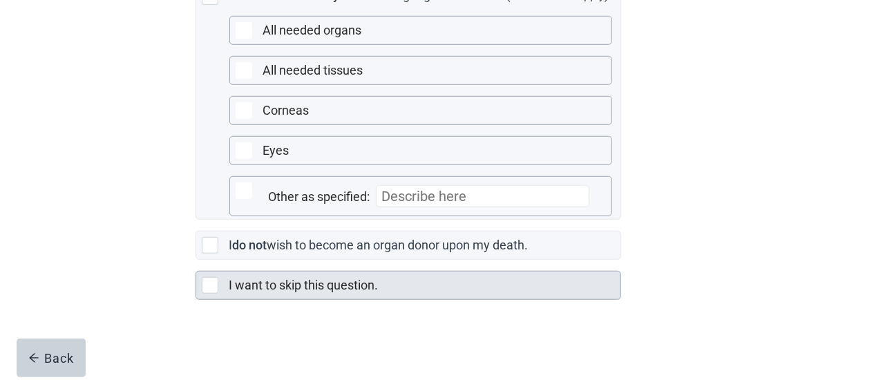
click at [214, 285] on div "Main content" at bounding box center [210, 285] width 17 height 17
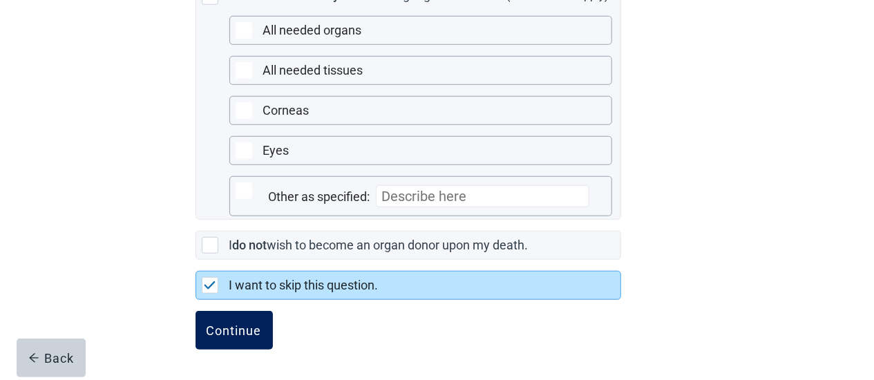
click at [250, 337] on div "Continue" at bounding box center [234, 330] width 55 height 14
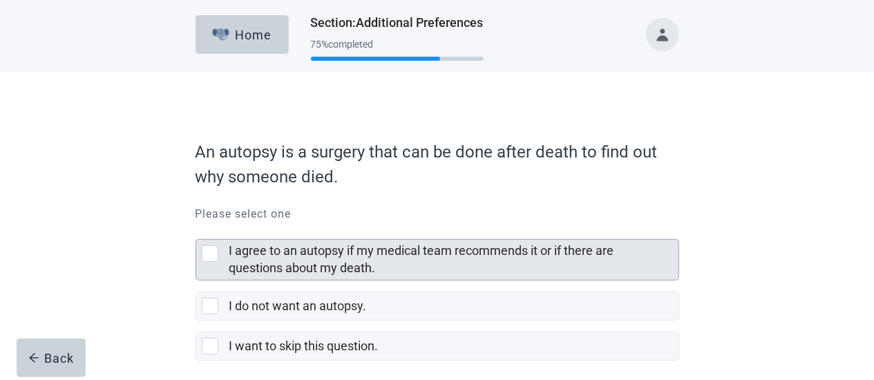
click at [207, 254] on div "I agree to an autopsy if my medical team recommends it or if there are question…" at bounding box center [210, 253] width 17 height 17
click at [196, 229] on input "I agree to an autopsy if my medical team recommends it or if there are question…" at bounding box center [196, 228] width 1 height 1
checkbox input "true"
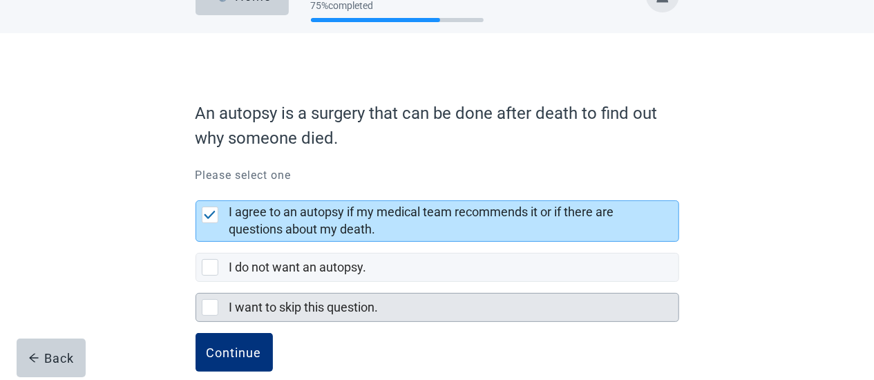
scroll to position [59, 0]
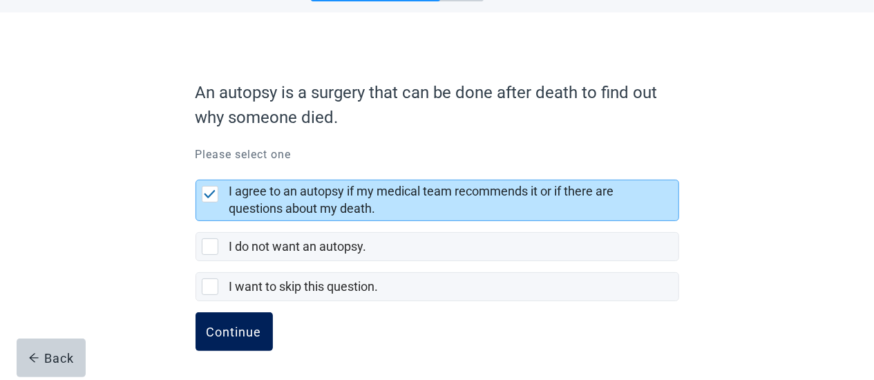
click at [223, 328] on div "Continue" at bounding box center [234, 332] width 55 height 14
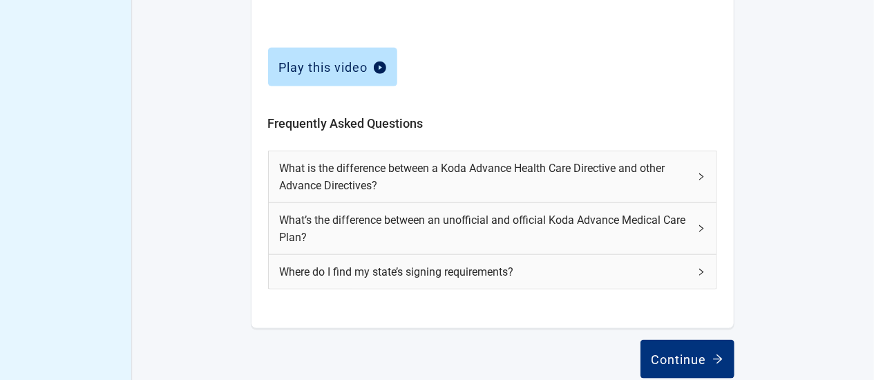
scroll to position [691, 0]
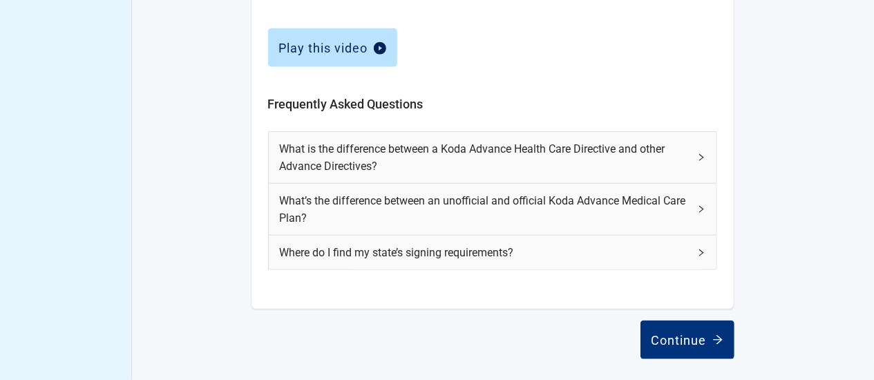
click at [702, 250] on icon "right" at bounding box center [702, 253] width 4 height 7
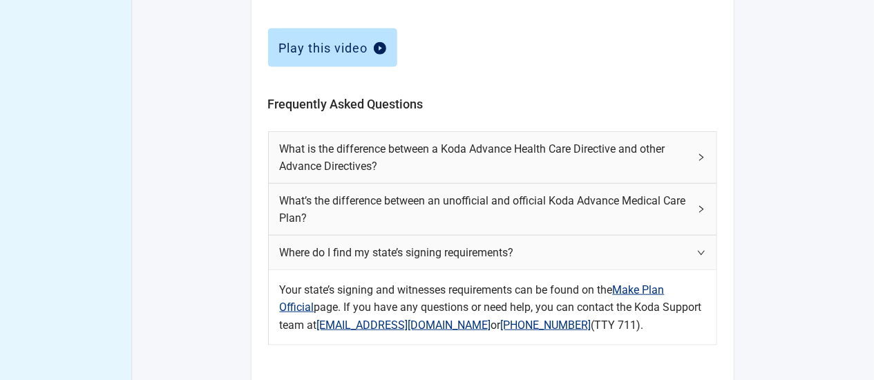
click at [660, 289] on link "Make Plan Official" at bounding box center [472, 298] width 385 height 30
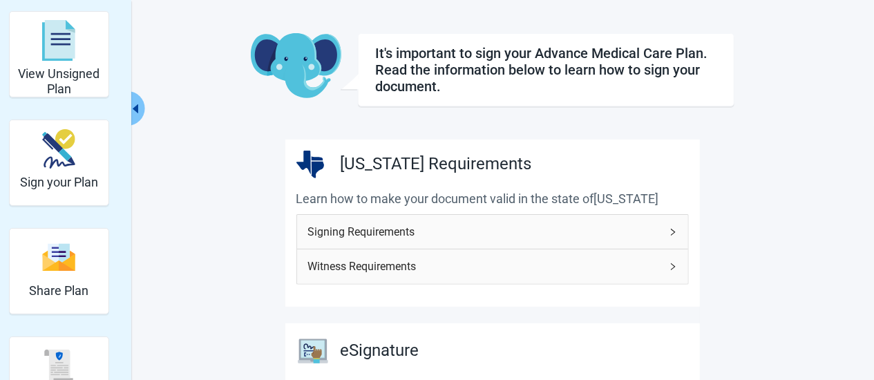
scroll to position [72, 0]
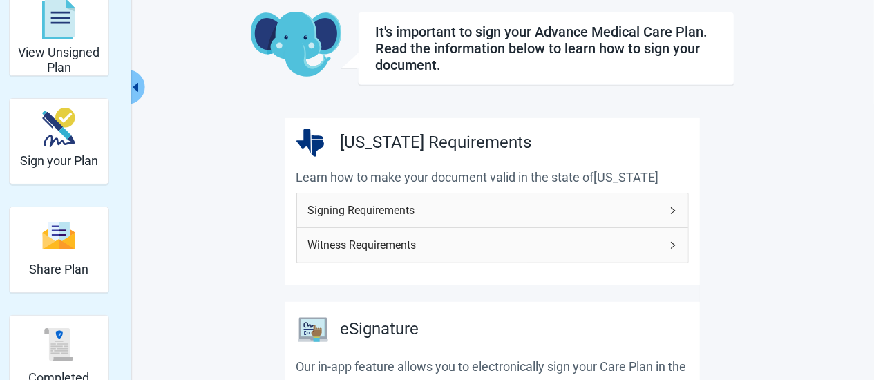
click at [670, 211] on icon "right" at bounding box center [673, 211] width 8 height 8
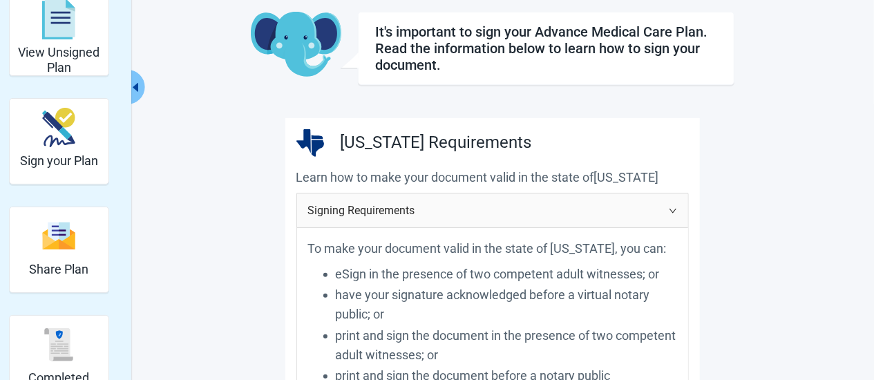
scroll to position [144, 0]
